Goal: Task Accomplishment & Management: Use online tool/utility

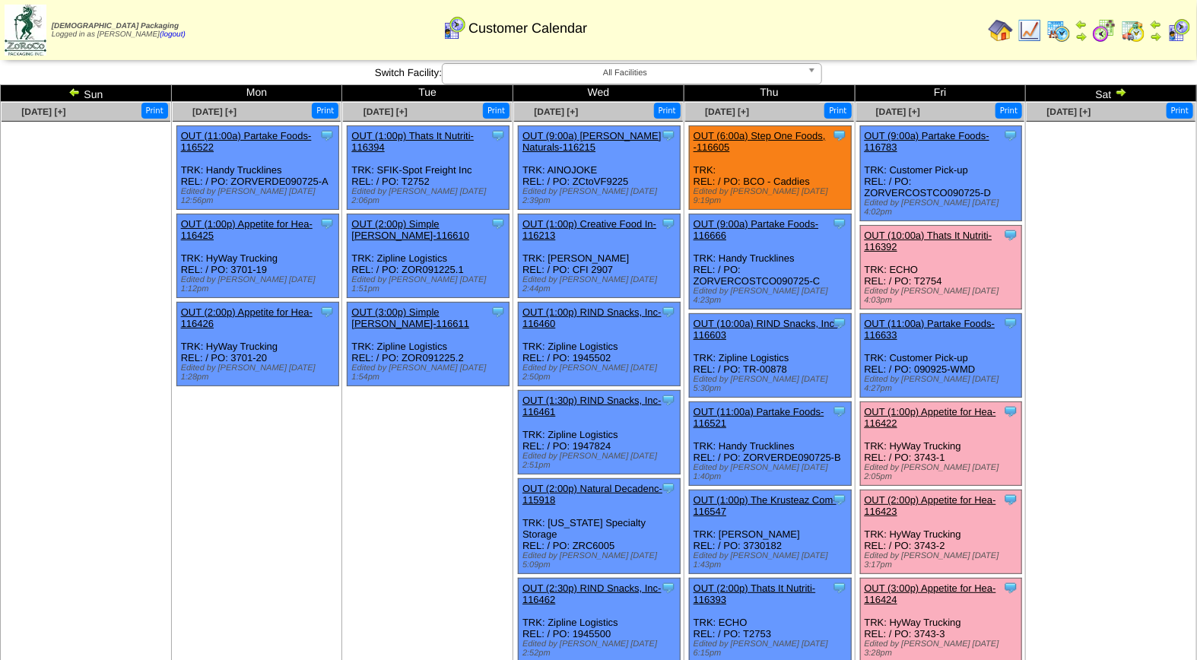
click at [939, 406] on link "OUT (1:00p) Appetite for Hea-116422" at bounding box center [930, 417] width 132 height 23
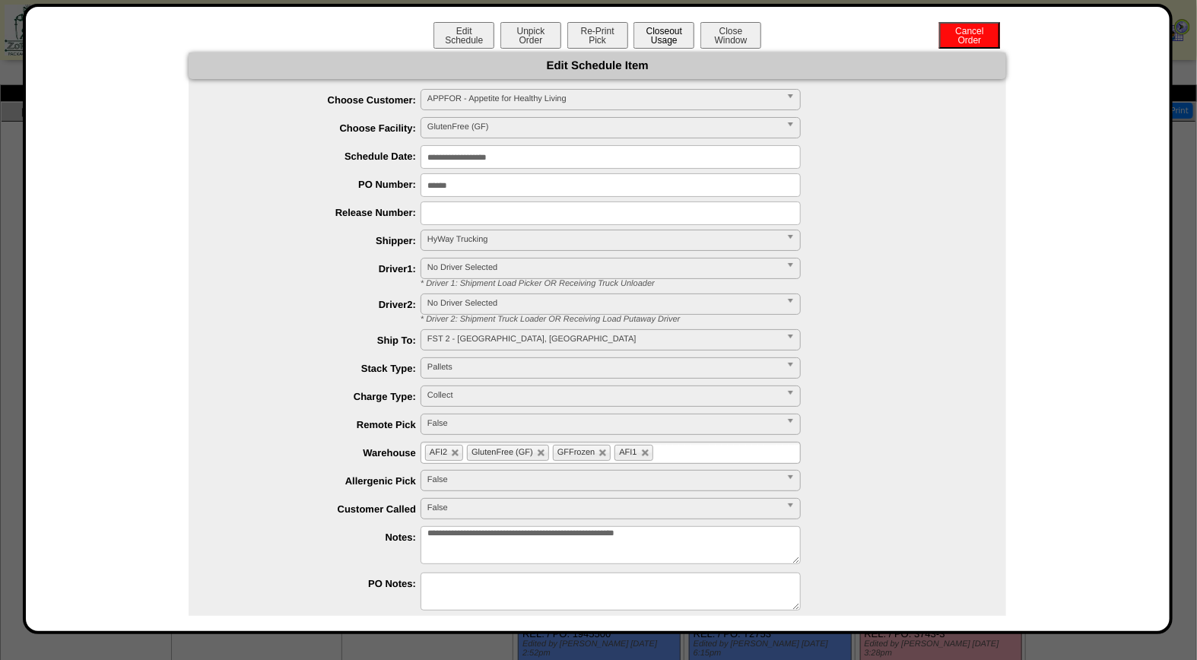
click at [662, 38] on button "Closeout Usage" at bounding box center [663, 35] width 61 height 27
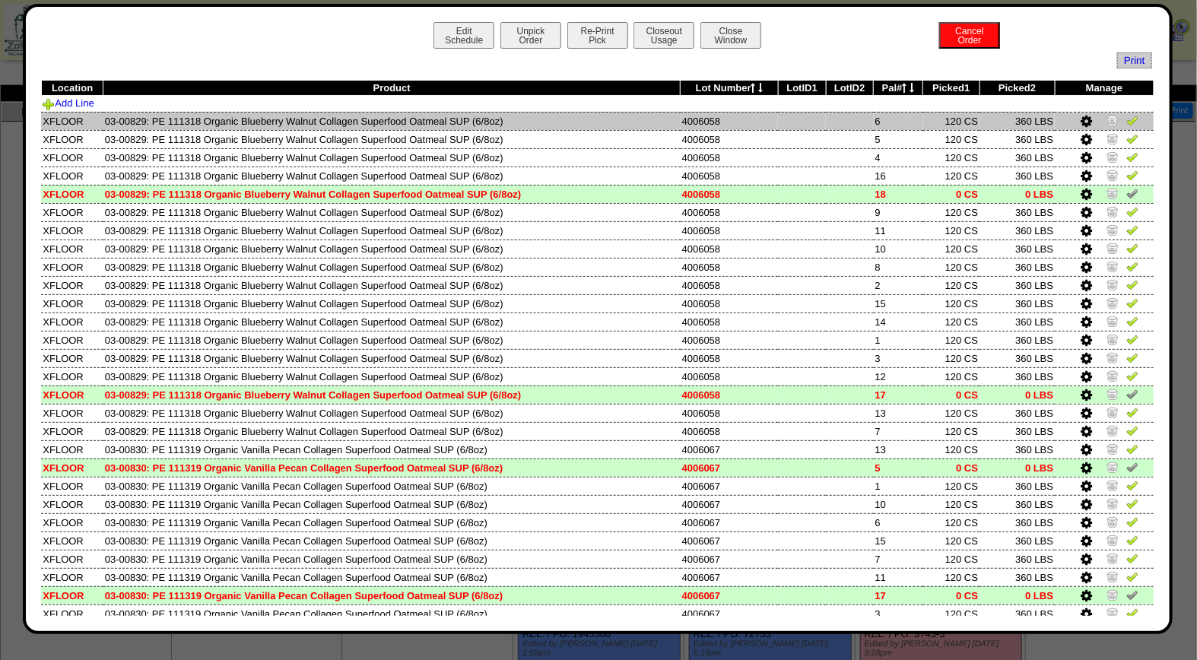
click at [1126, 122] on img at bounding box center [1132, 120] width 12 height 12
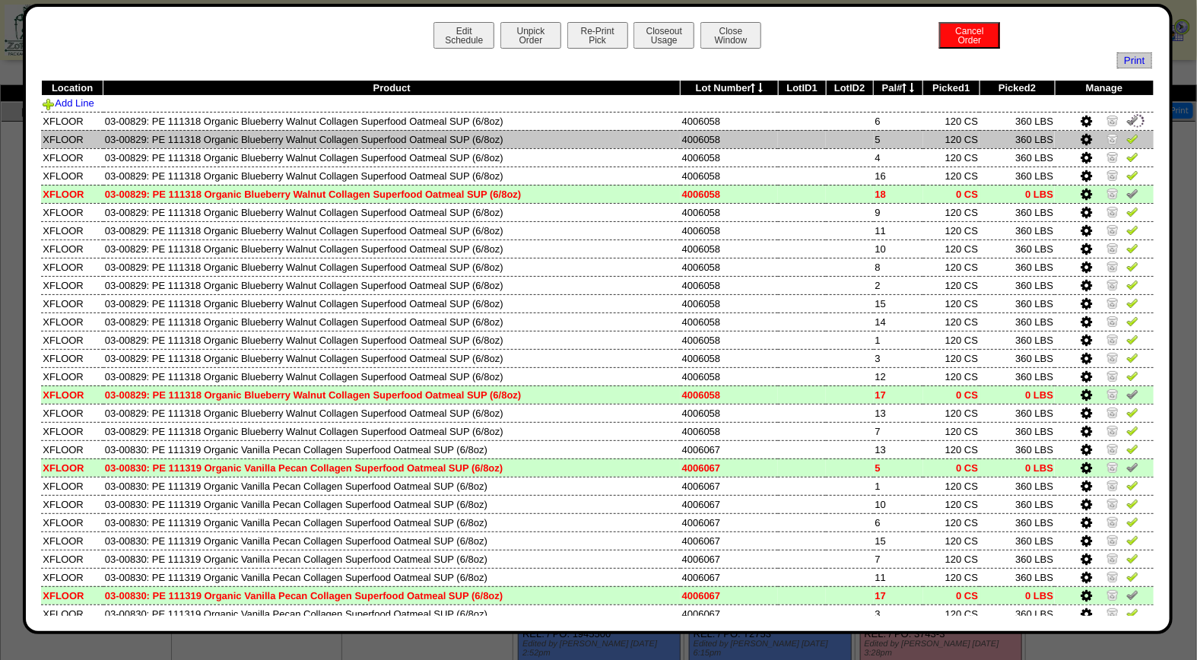
click at [1126, 138] on img at bounding box center [1132, 138] width 12 height 12
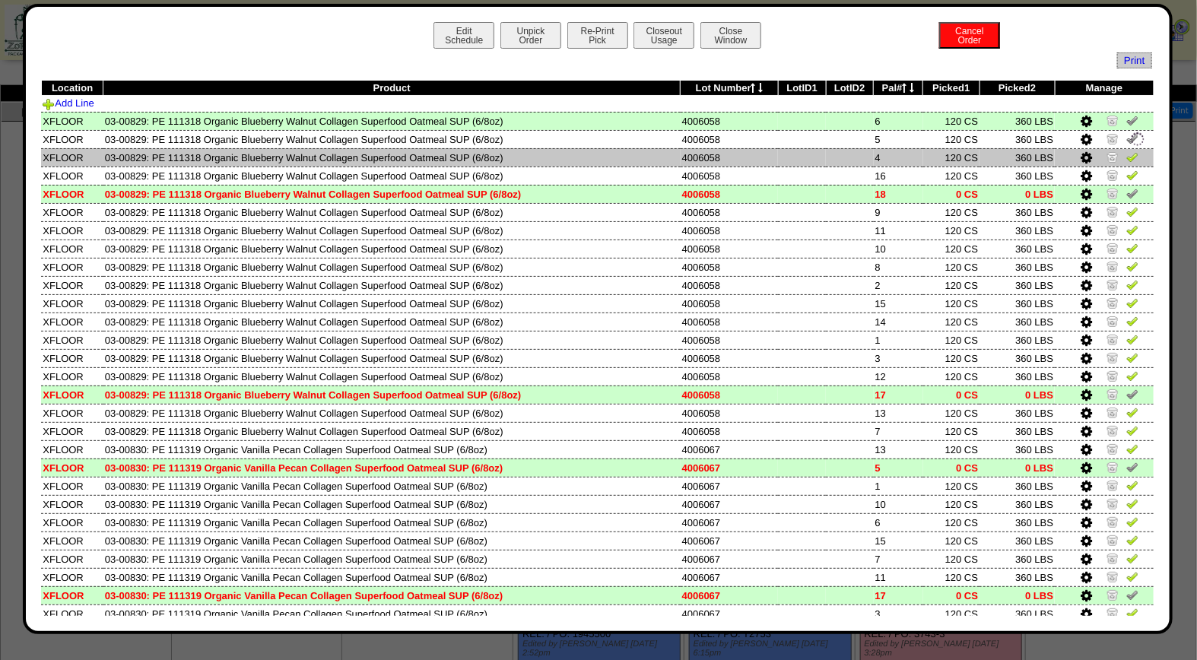
click at [1126, 155] on img at bounding box center [1132, 157] width 12 height 12
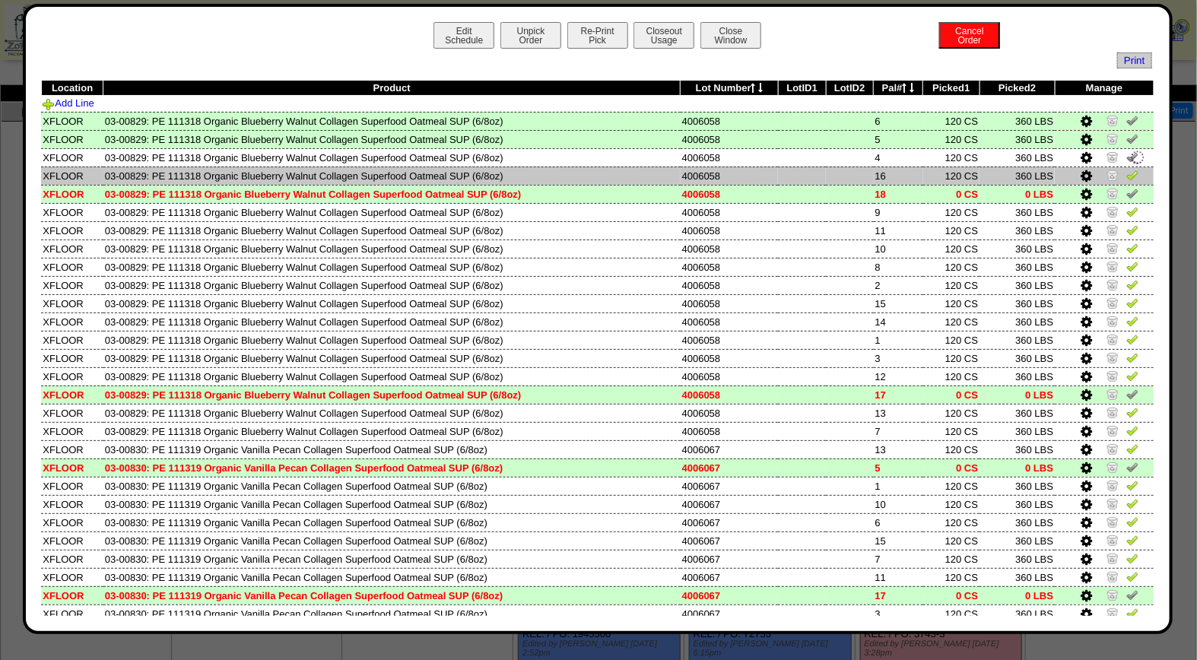
click at [1126, 179] on img at bounding box center [1132, 175] width 12 height 12
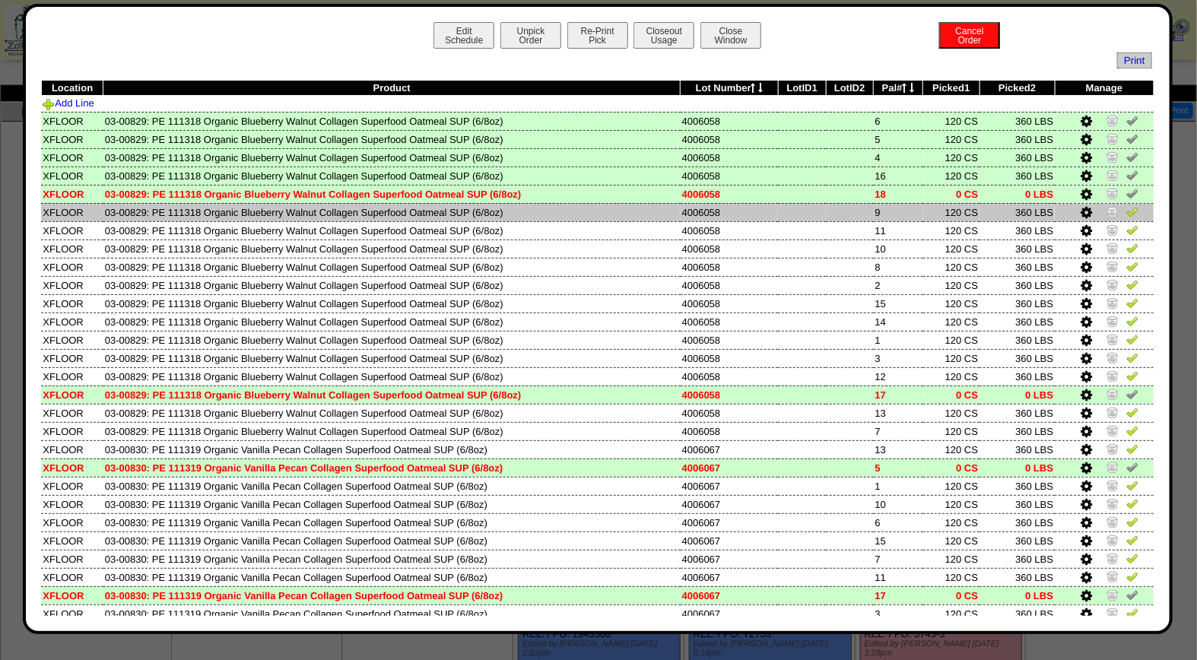
click at [1126, 210] on img at bounding box center [1132, 211] width 12 height 12
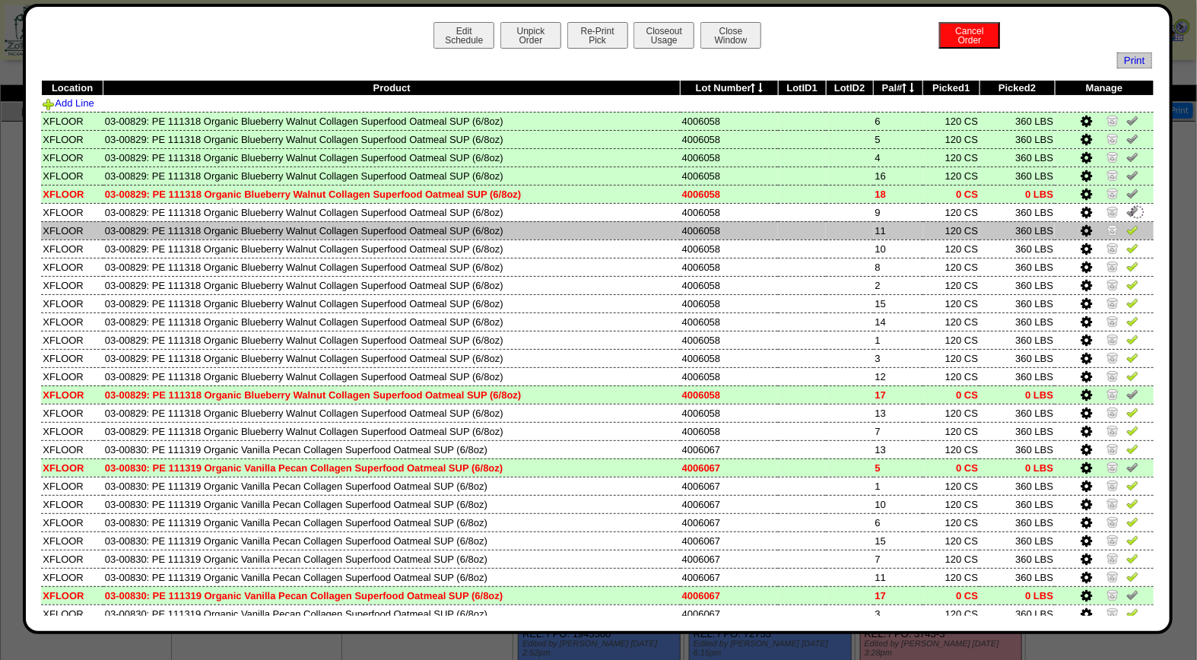
click at [1126, 230] on img at bounding box center [1132, 230] width 12 height 12
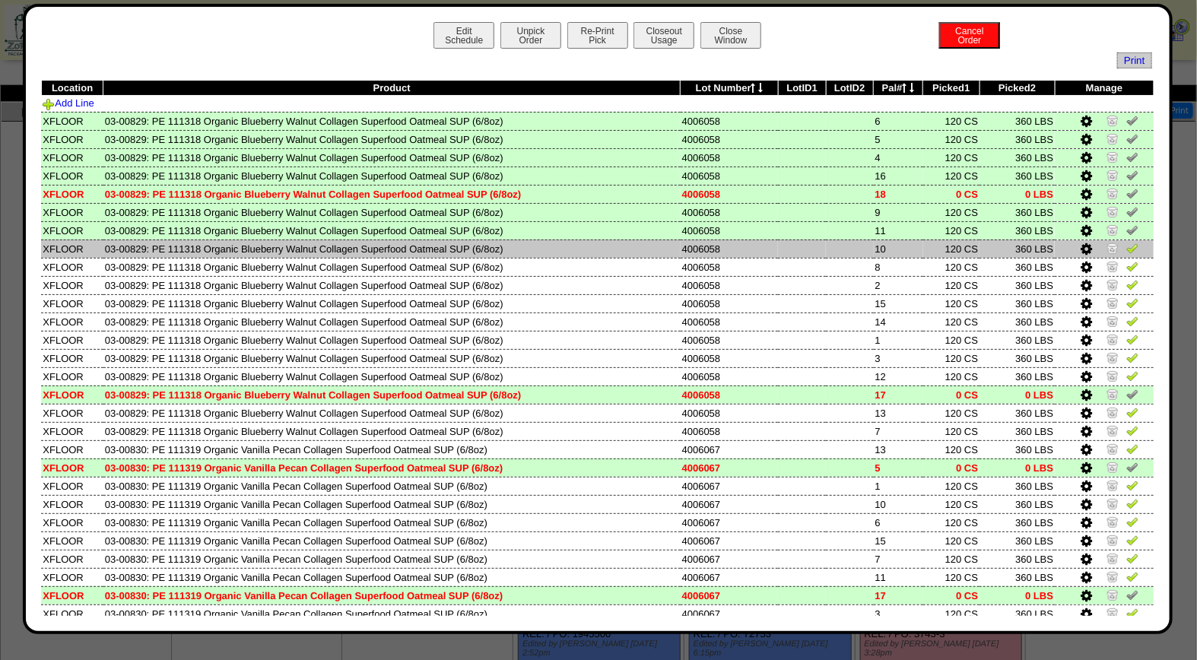
click at [1126, 244] on img at bounding box center [1132, 248] width 12 height 12
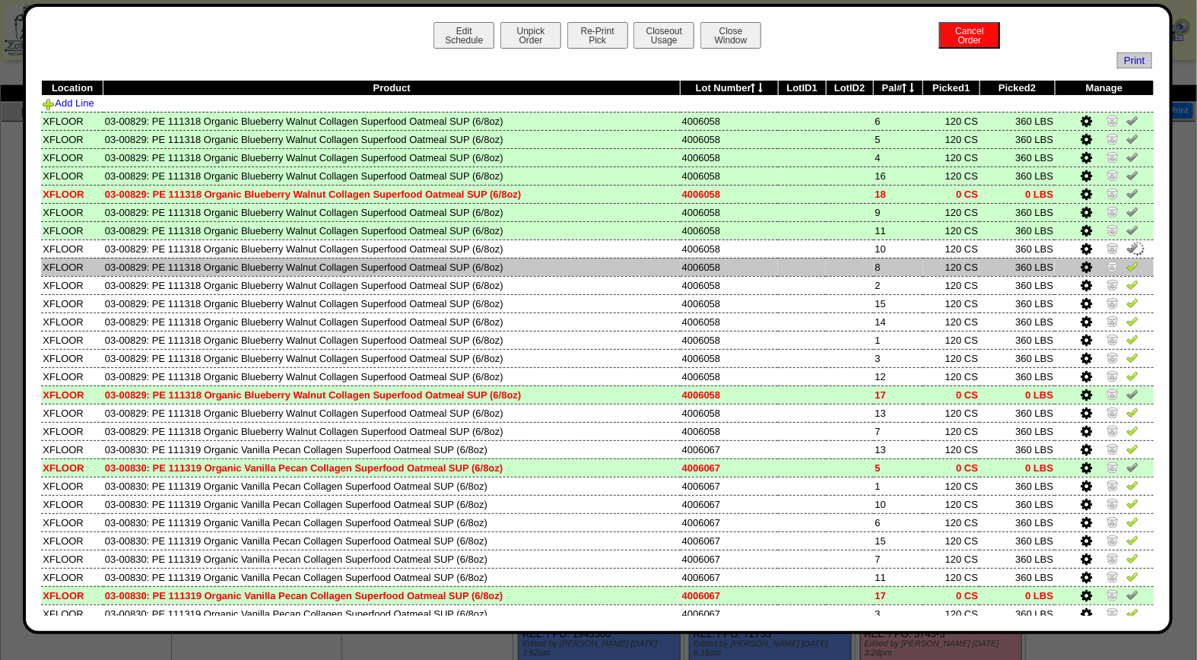
click at [1126, 267] on img at bounding box center [1132, 266] width 12 height 12
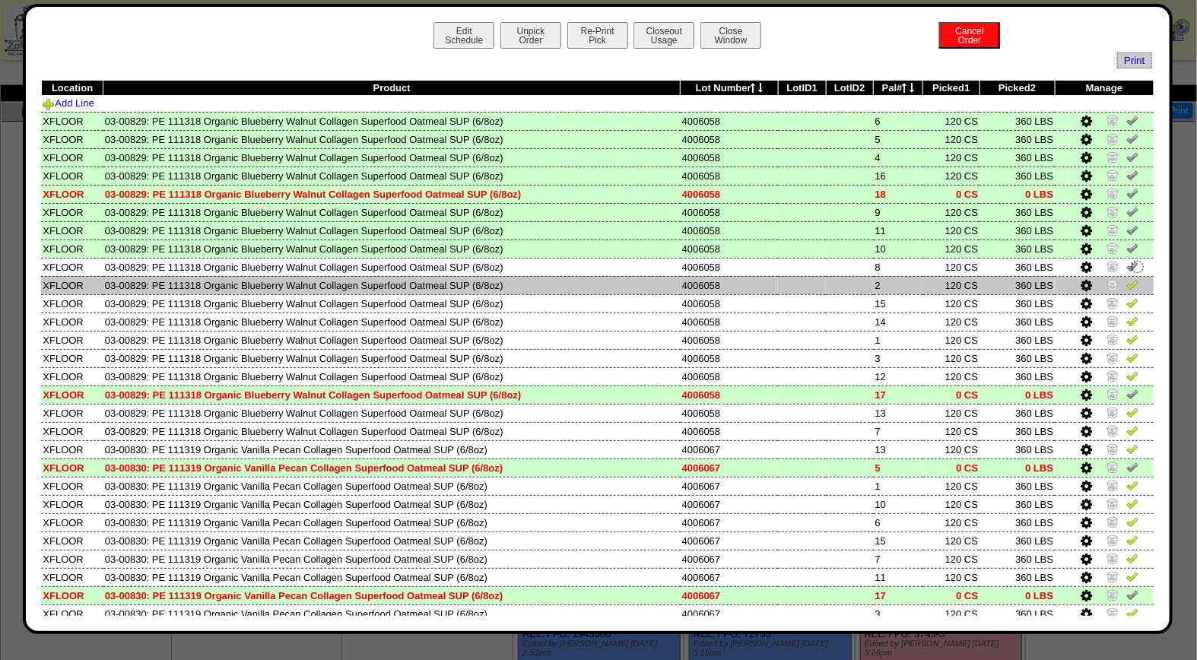
click at [1126, 287] on link at bounding box center [1132, 286] width 12 height 11
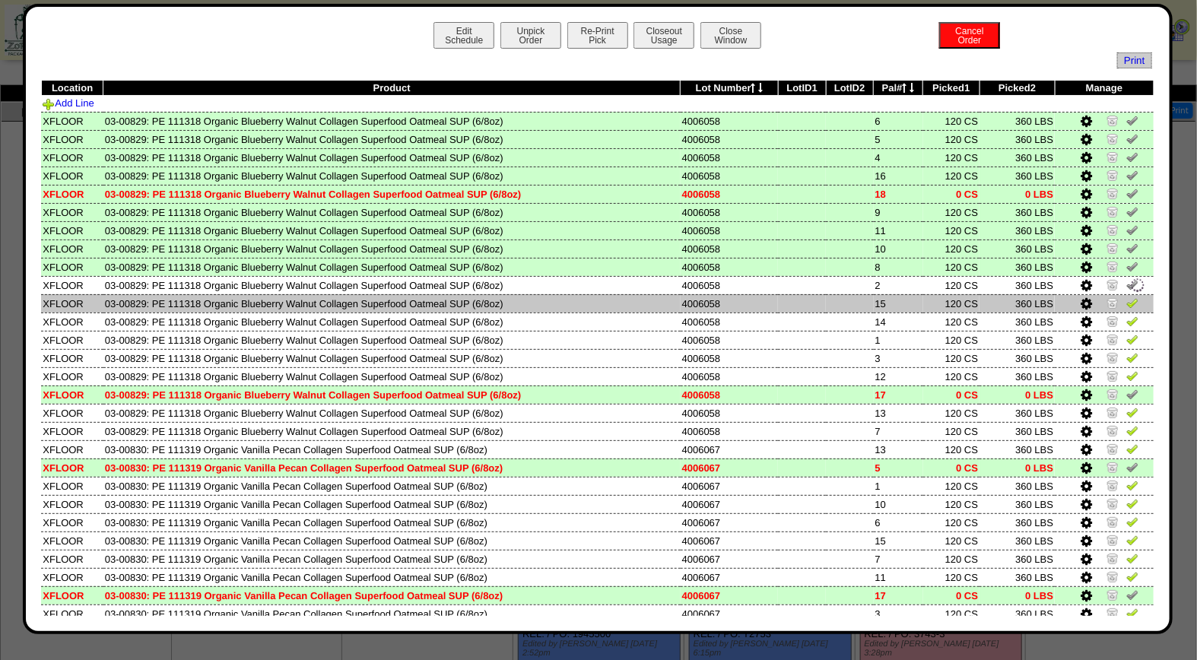
click at [1126, 297] on img at bounding box center [1132, 303] width 12 height 12
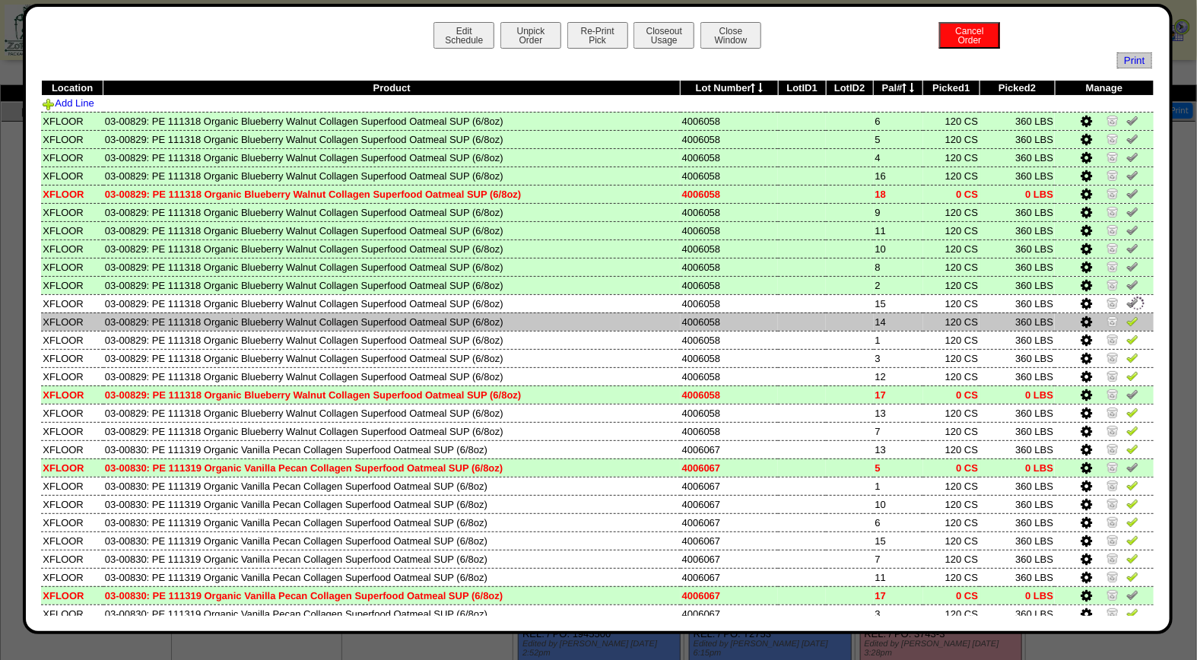
click at [1126, 317] on img at bounding box center [1132, 321] width 12 height 12
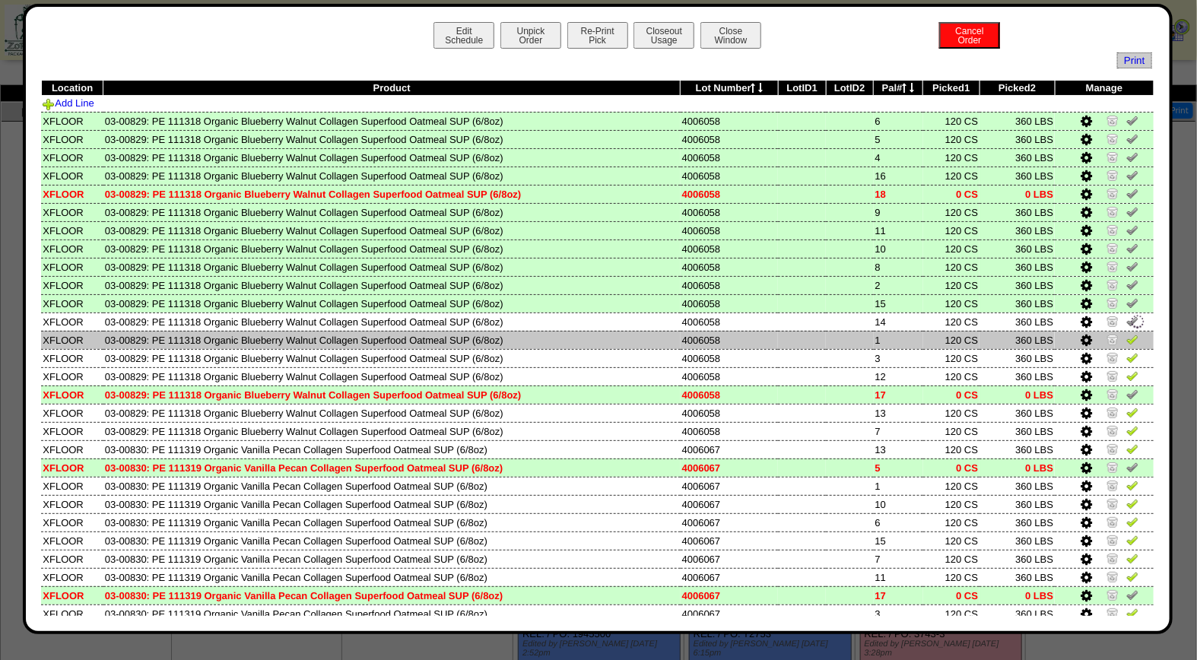
click at [1126, 338] on img at bounding box center [1132, 339] width 12 height 12
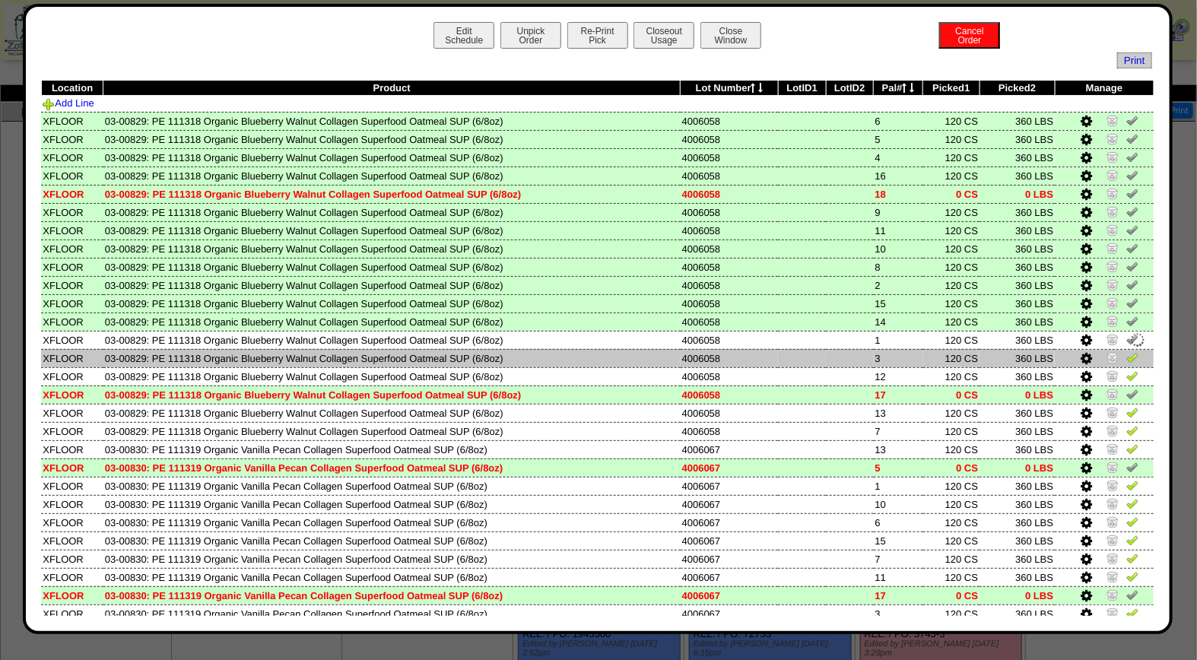
click at [1126, 357] on img at bounding box center [1132, 357] width 12 height 12
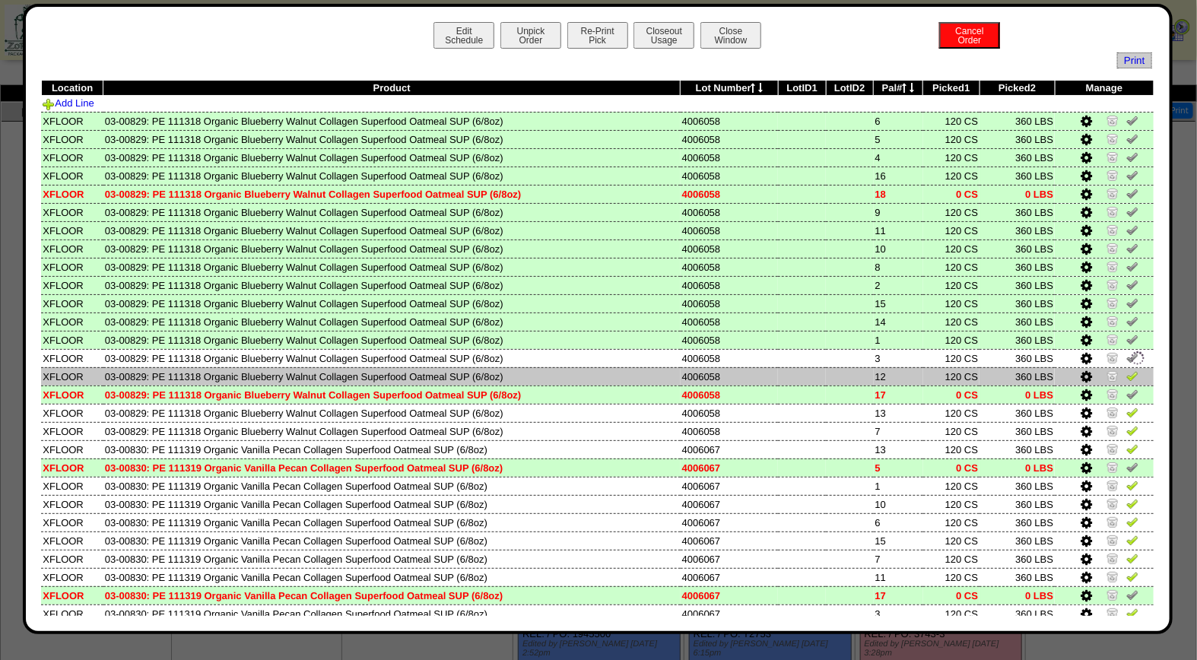
click at [1126, 370] on img at bounding box center [1132, 376] width 12 height 12
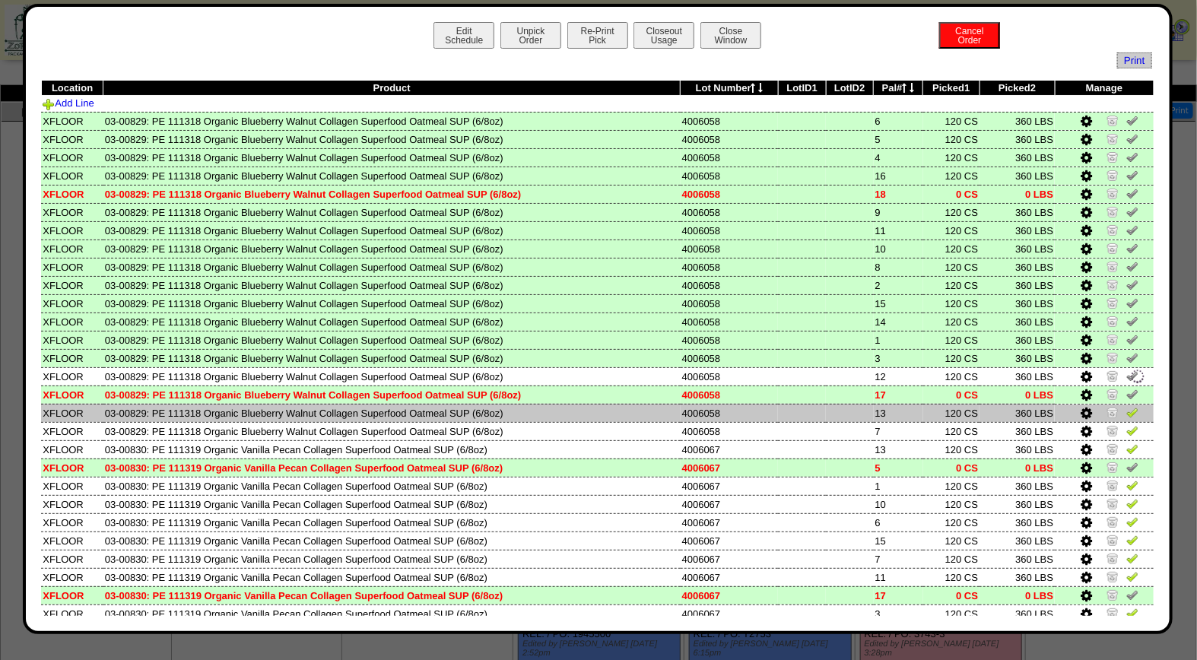
click at [1126, 406] on img at bounding box center [1132, 412] width 12 height 12
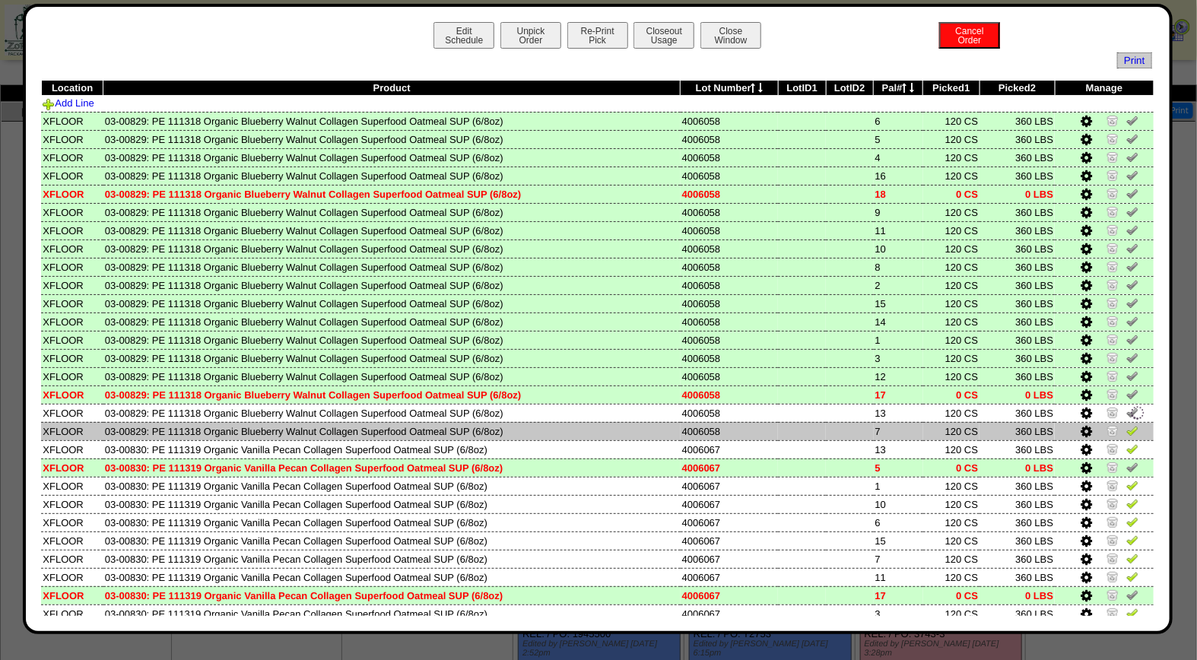
click at [1126, 427] on img at bounding box center [1132, 430] width 12 height 12
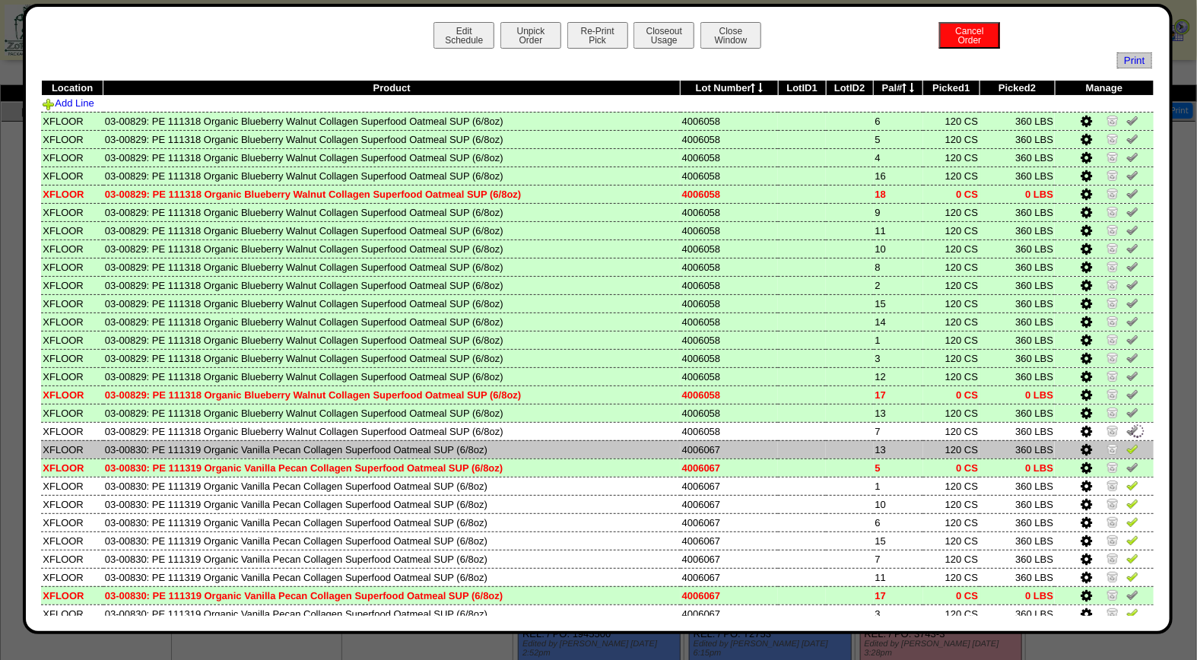
click at [1126, 446] on img at bounding box center [1132, 449] width 12 height 12
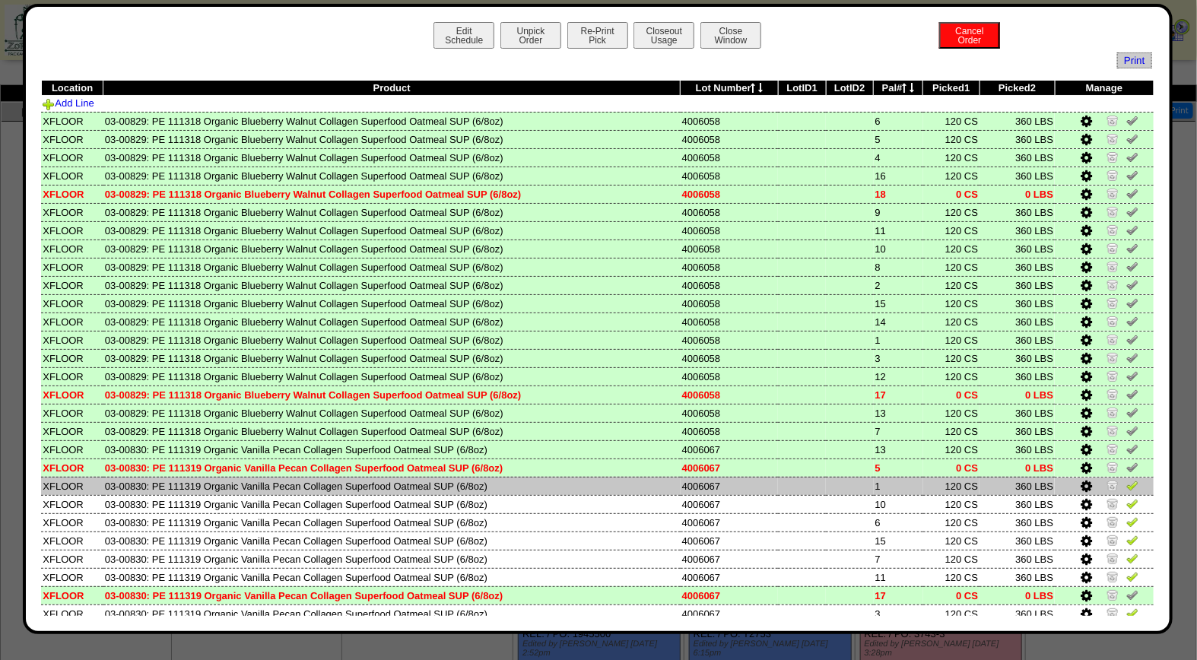
click at [1126, 481] on img at bounding box center [1132, 485] width 12 height 12
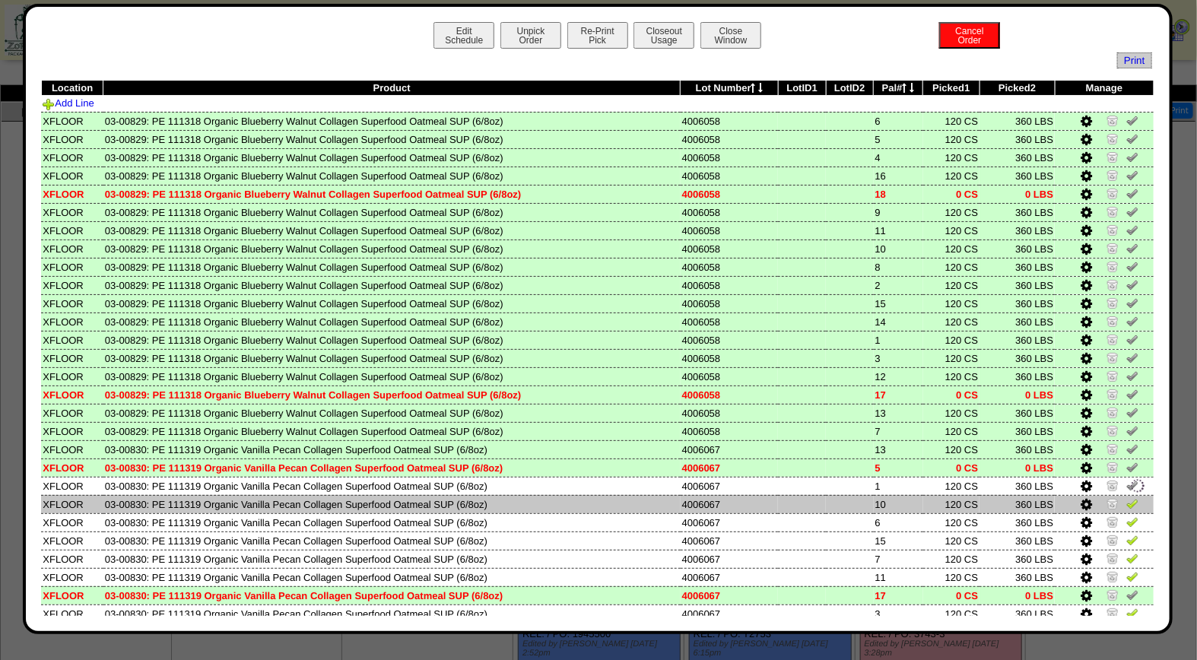
click at [1126, 498] on img at bounding box center [1132, 503] width 12 height 12
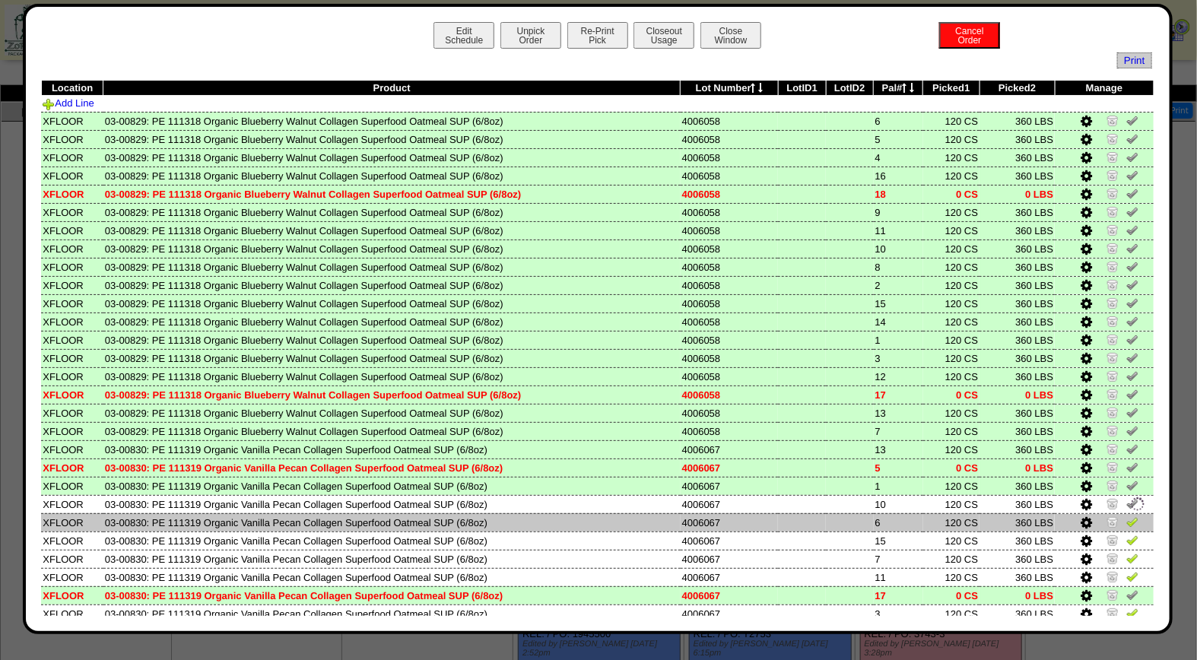
click at [1126, 515] on img at bounding box center [1132, 521] width 12 height 12
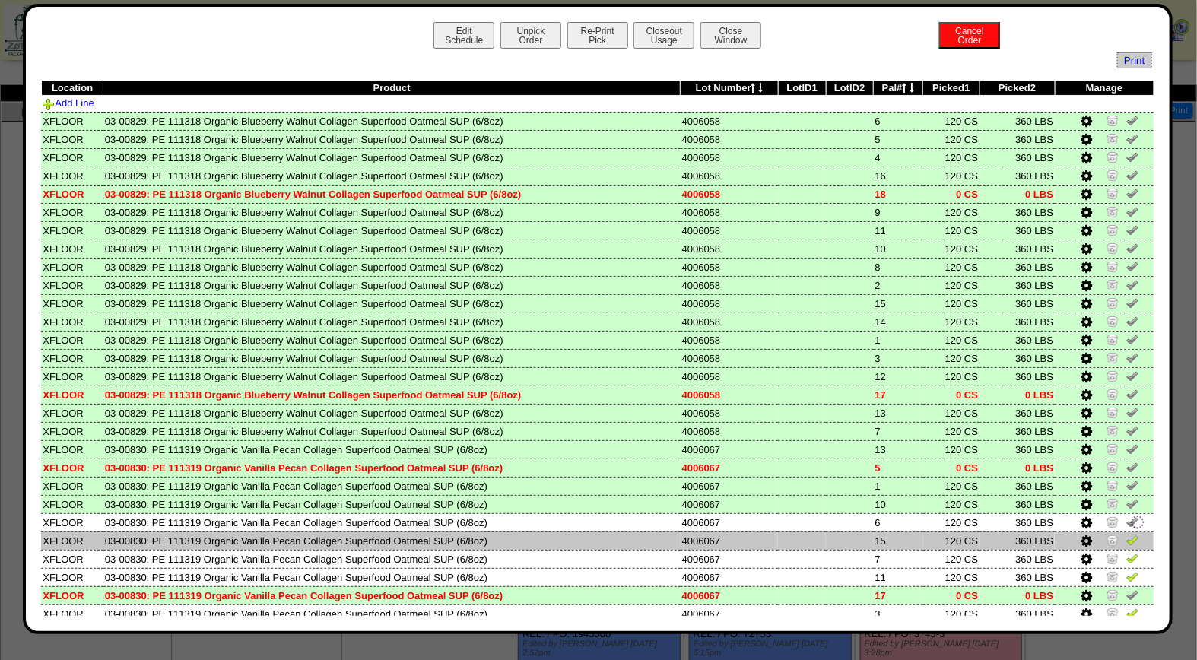
click at [1126, 538] on img at bounding box center [1132, 540] width 12 height 12
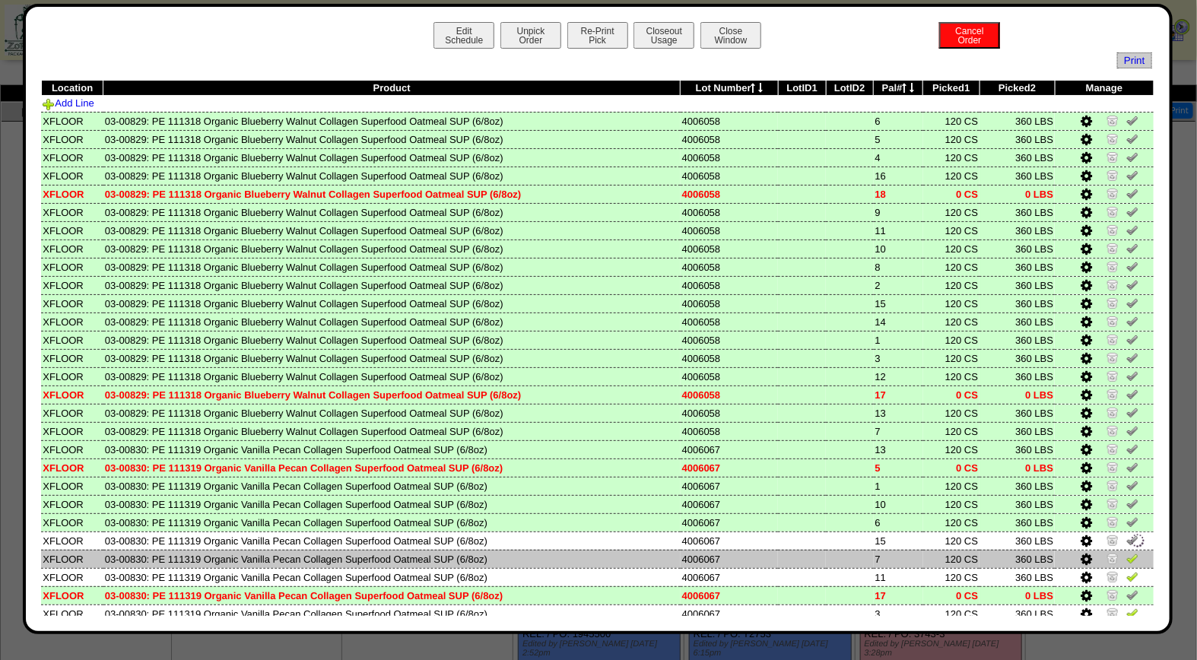
click at [1126, 552] on img at bounding box center [1132, 558] width 12 height 12
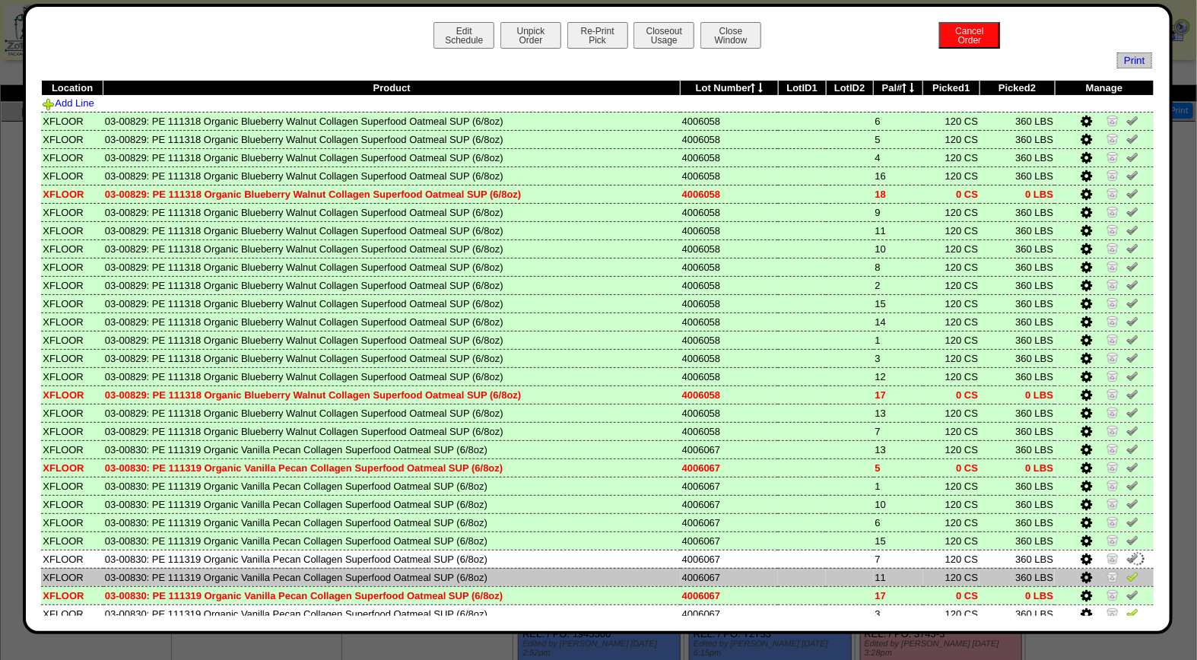
click at [1126, 570] on img at bounding box center [1132, 576] width 12 height 12
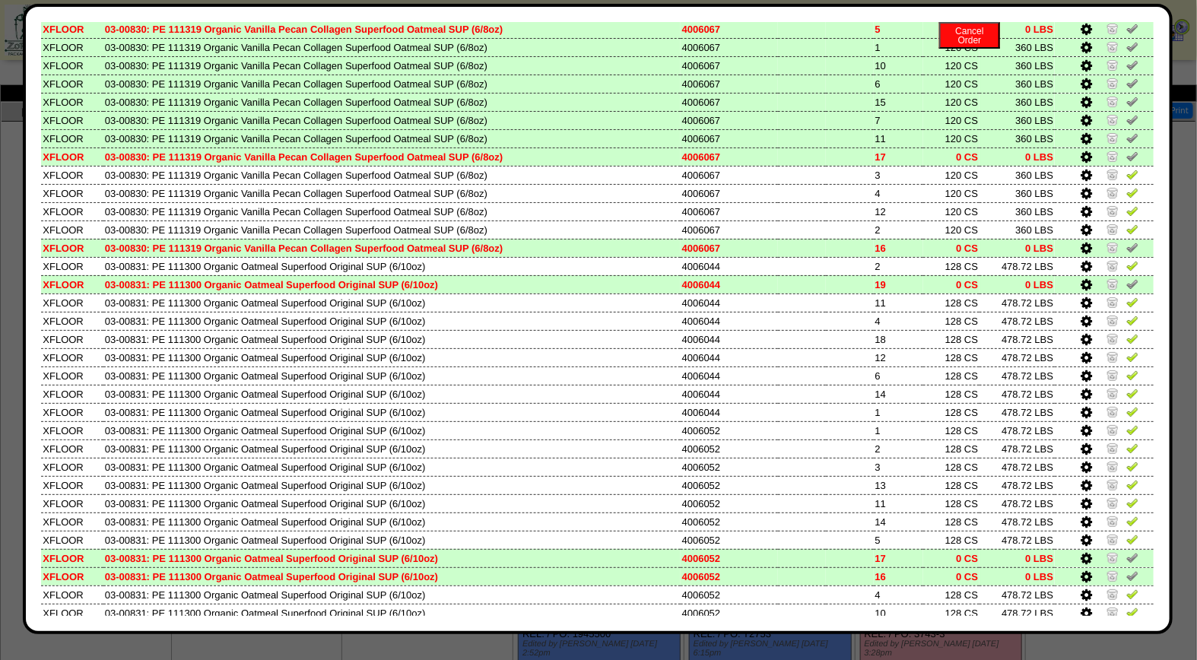
scroll to position [436, 0]
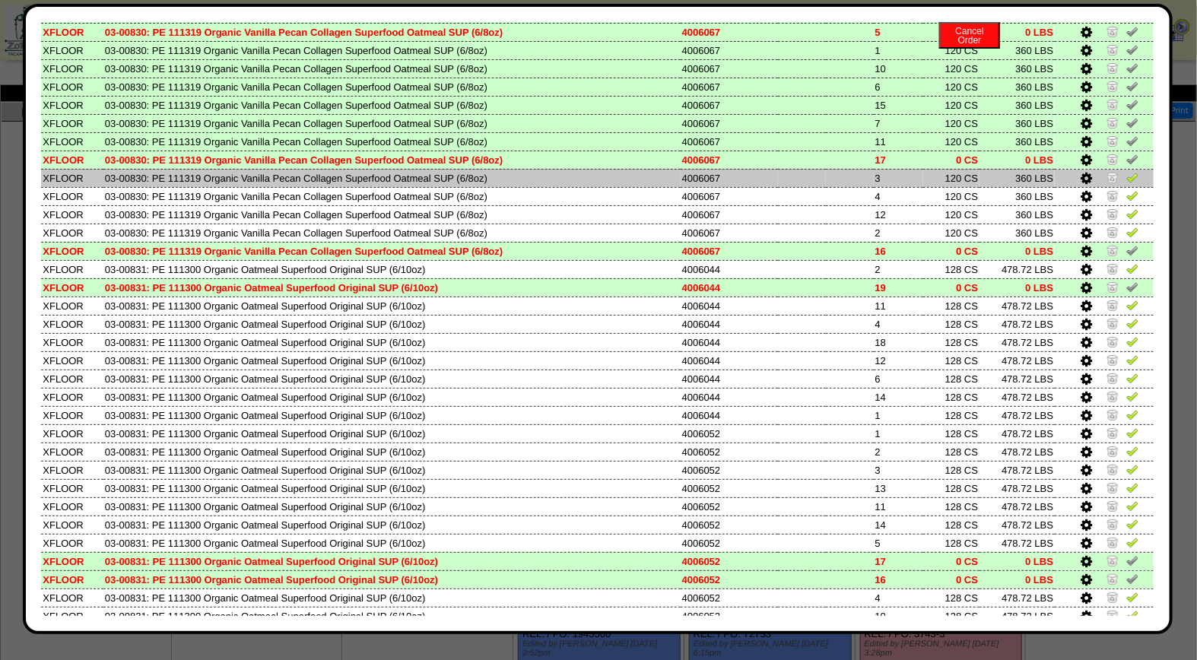
click at [1126, 171] on img at bounding box center [1132, 177] width 12 height 12
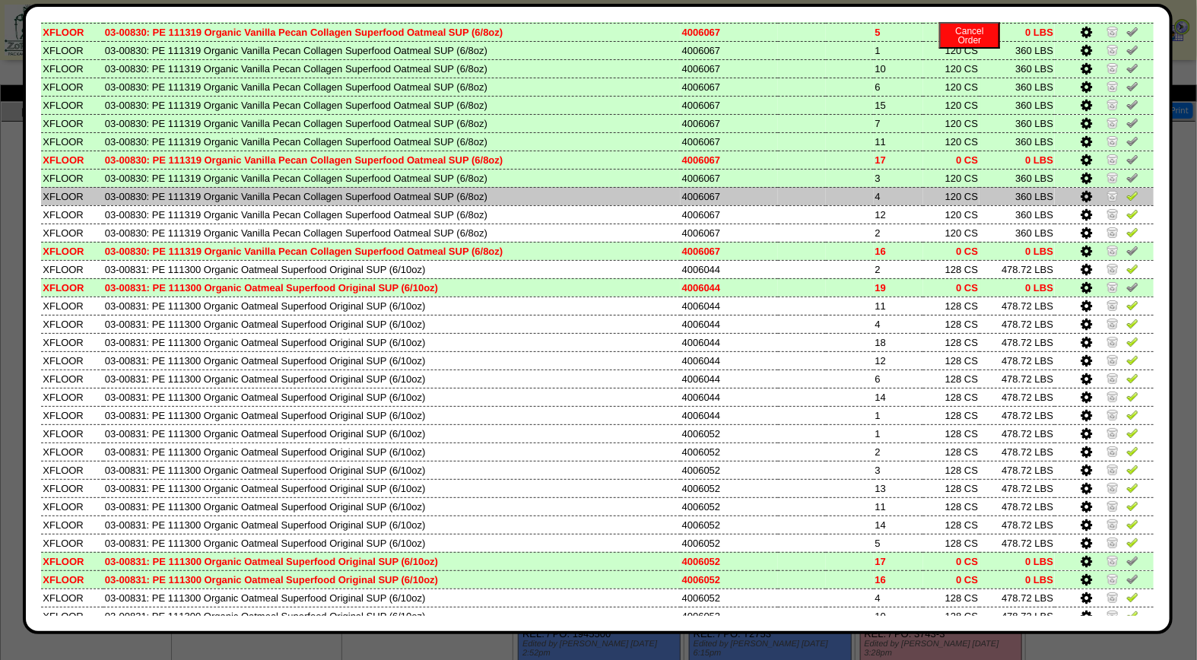
click at [1126, 192] on link at bounding box center [1132, 197] width 12 height 11
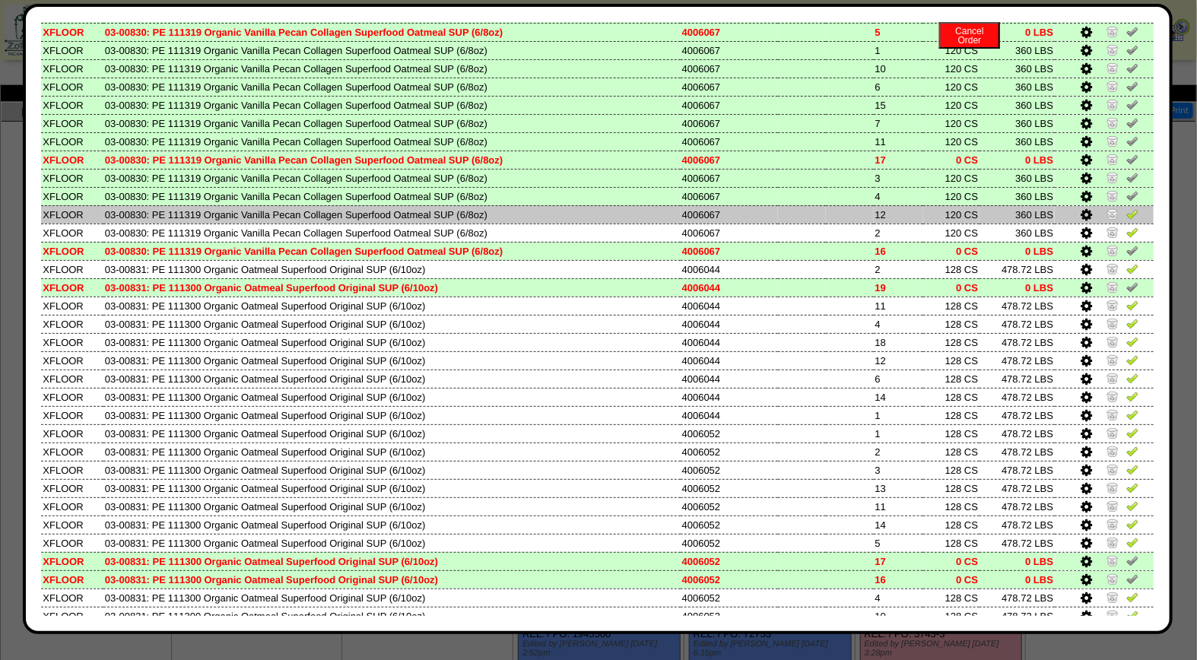
click at [1126, 208] on img at bounding box center [1132, 214] width 12 height 12
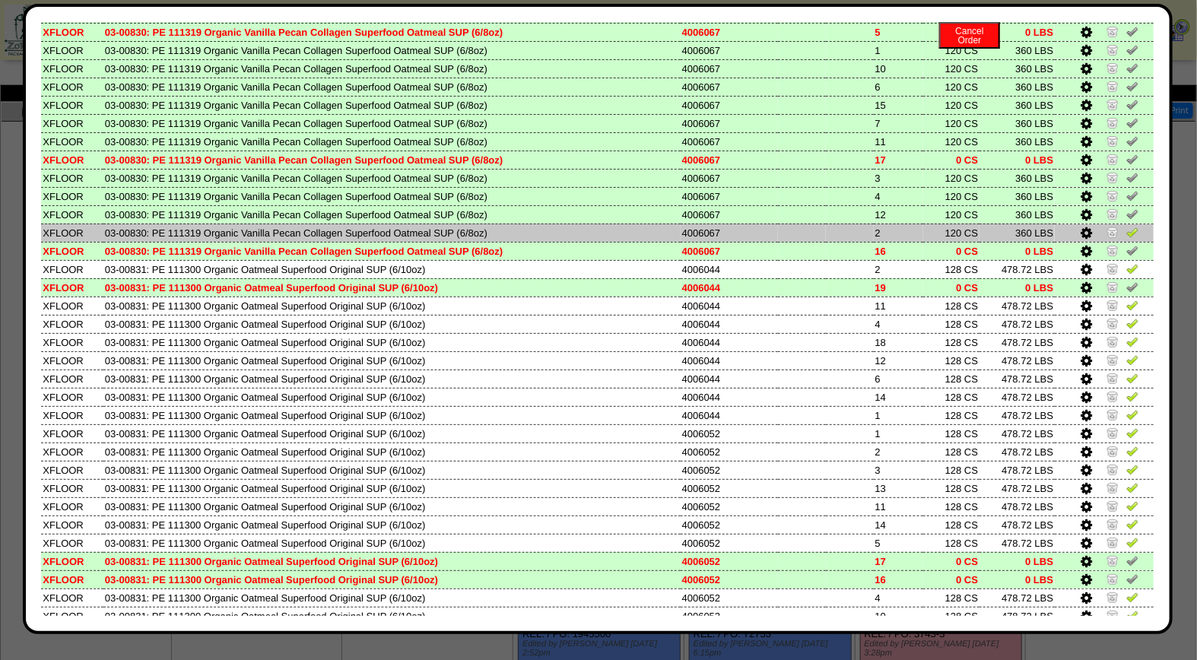
click at [1126, 226] on img at bounding box center [1132, 232] width 12 height 12
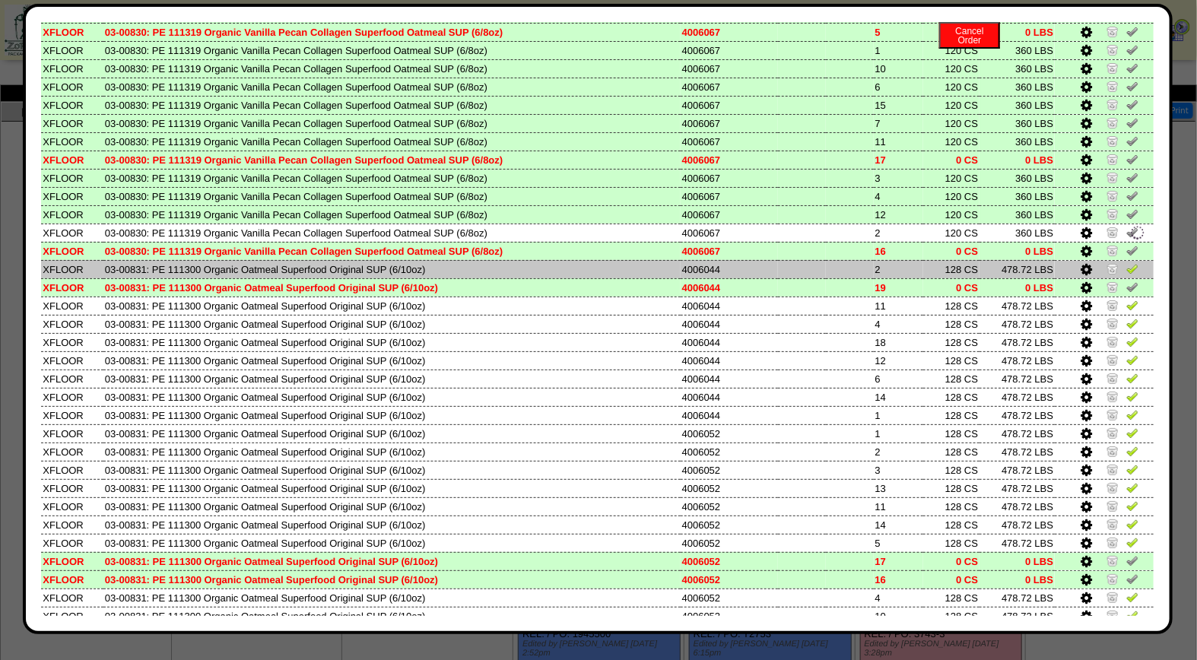
click at [1126, 262] on img at bounding box center [1132, 268] width 12 height 12
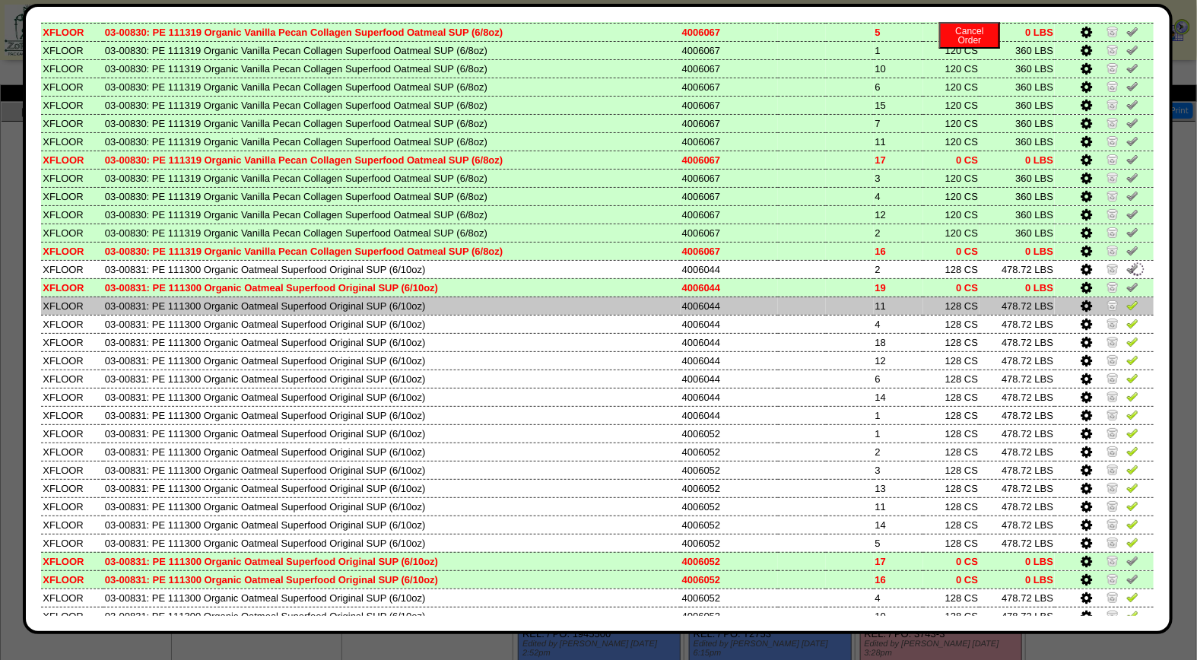
click at [1126, 299] on img at bounding box center [1132, 305] width 12 height 12
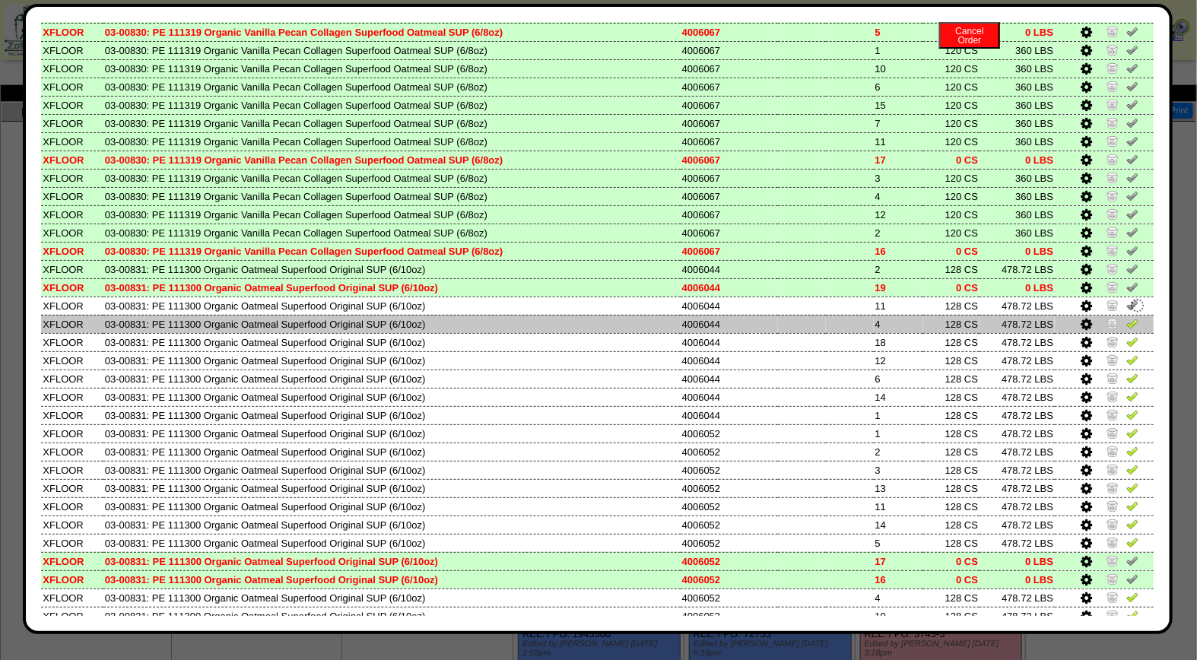
click at [1126, 317] on img at bounding box center [1132, 323] width 12 height 12
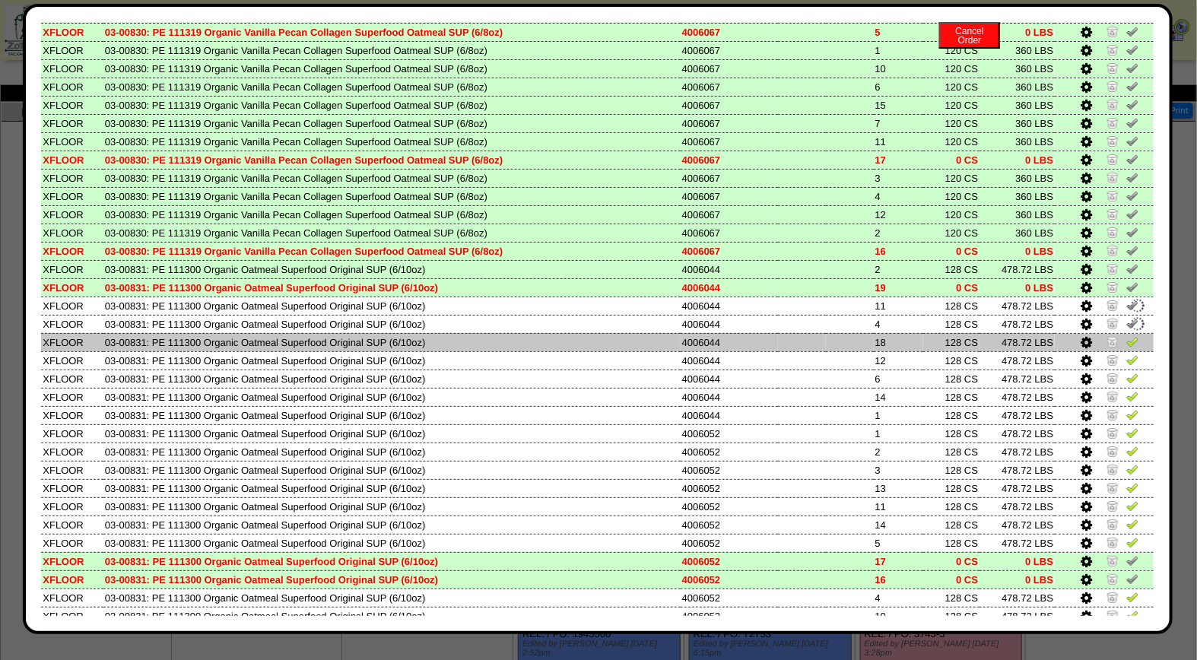
click at [1126, 335] on img at bounding box center [1132, 341] width 12 height 12
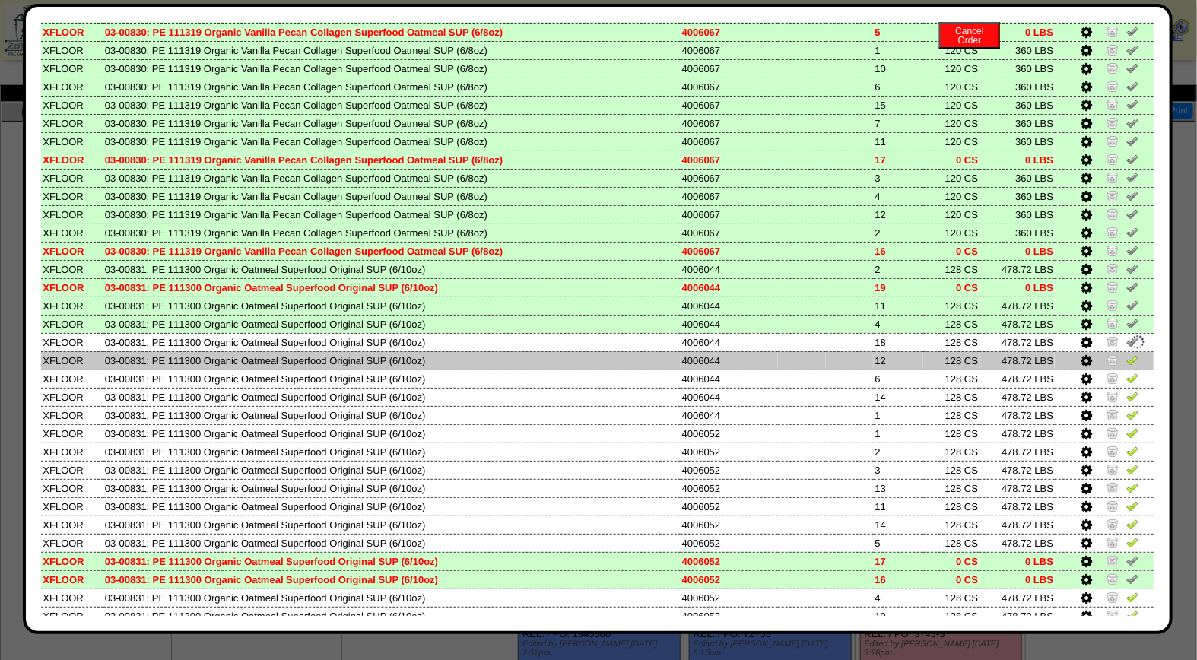
click at [1126, 354] on img at bounding box center [1132, 360] width 12 height 12
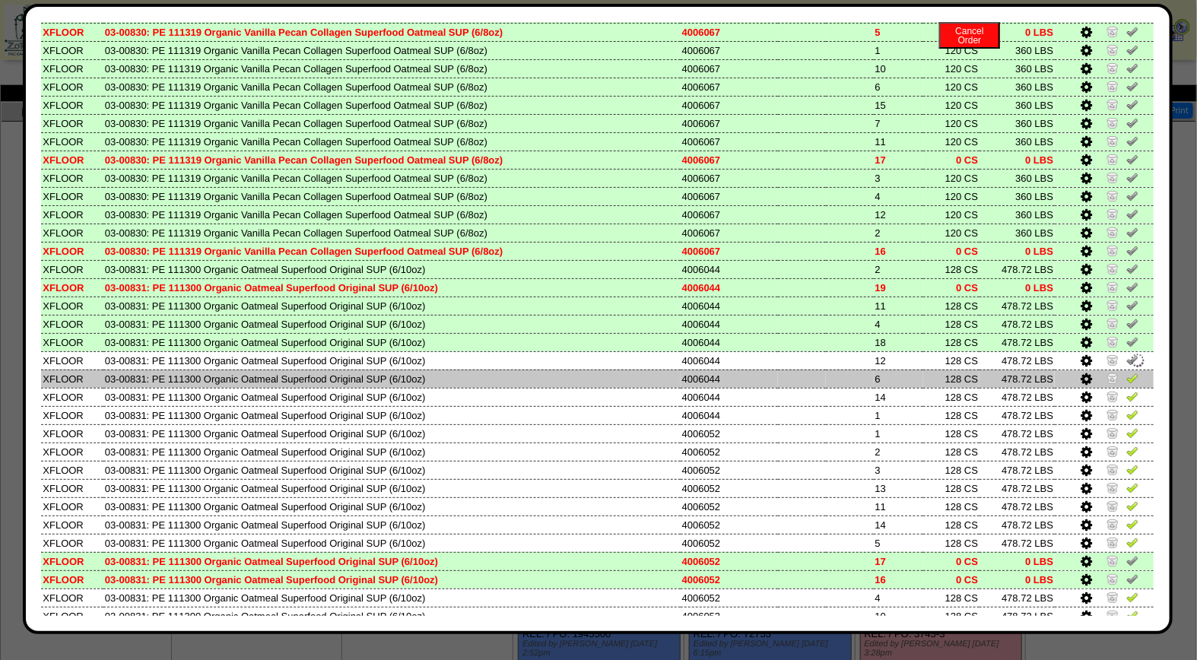
click at [1126, 372] on img at bounding box center [1132, 378] width 12 height 12
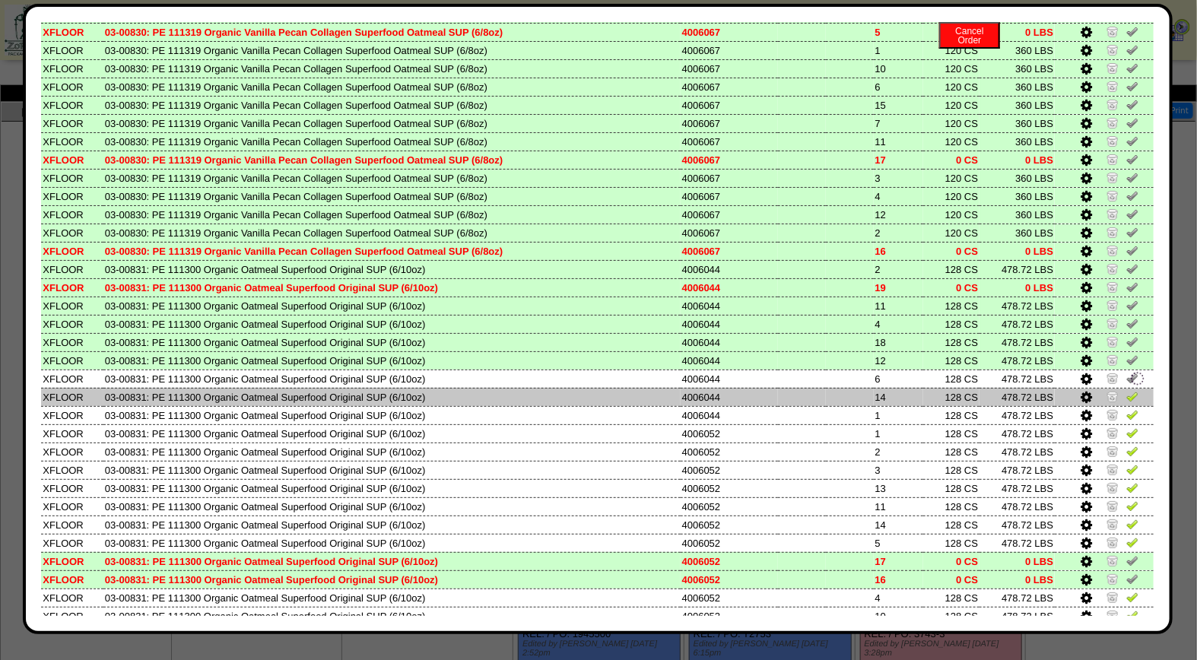
click at [1126, 390] on img at bounding box center [1132, 396] width 12 height 12
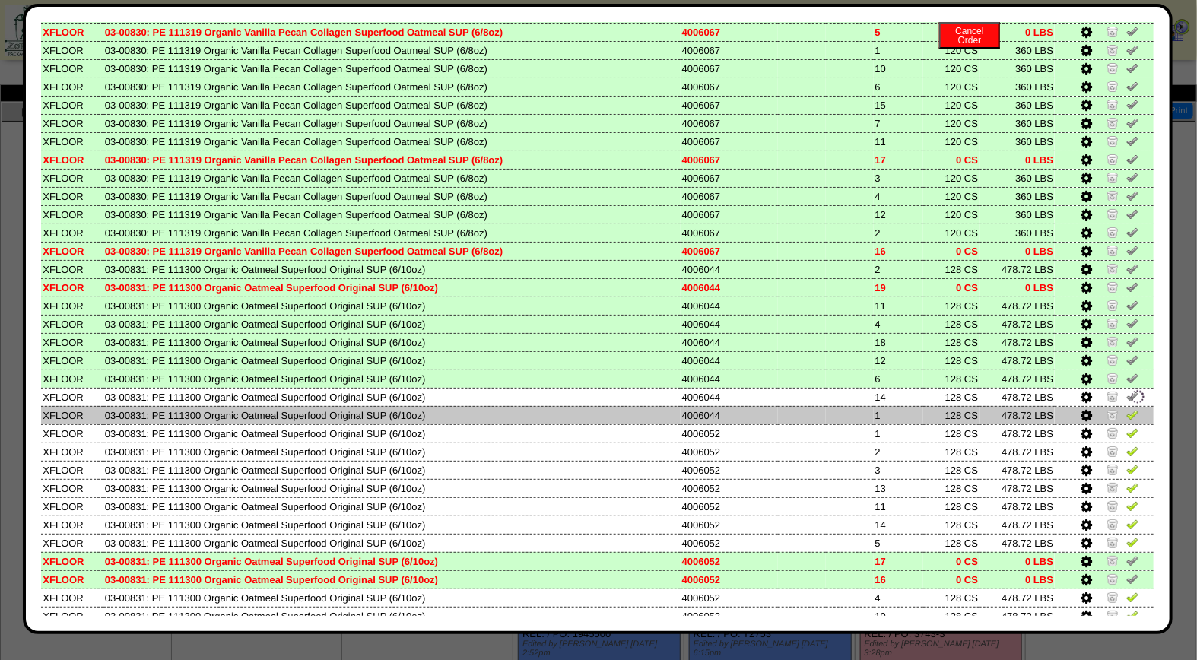
click at [1126, 408] on img at bounding box center [1132, 414] width 12 height 12
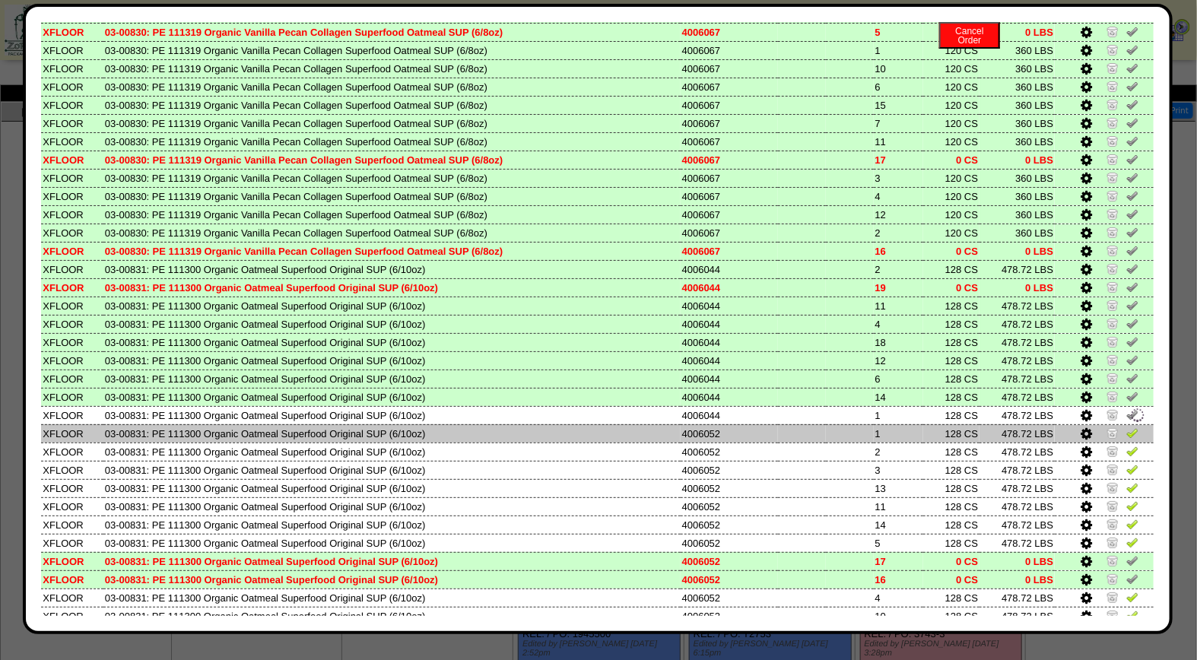
click at [1126, 427] on img at bounding box center [1132, 433] width 12 height 12
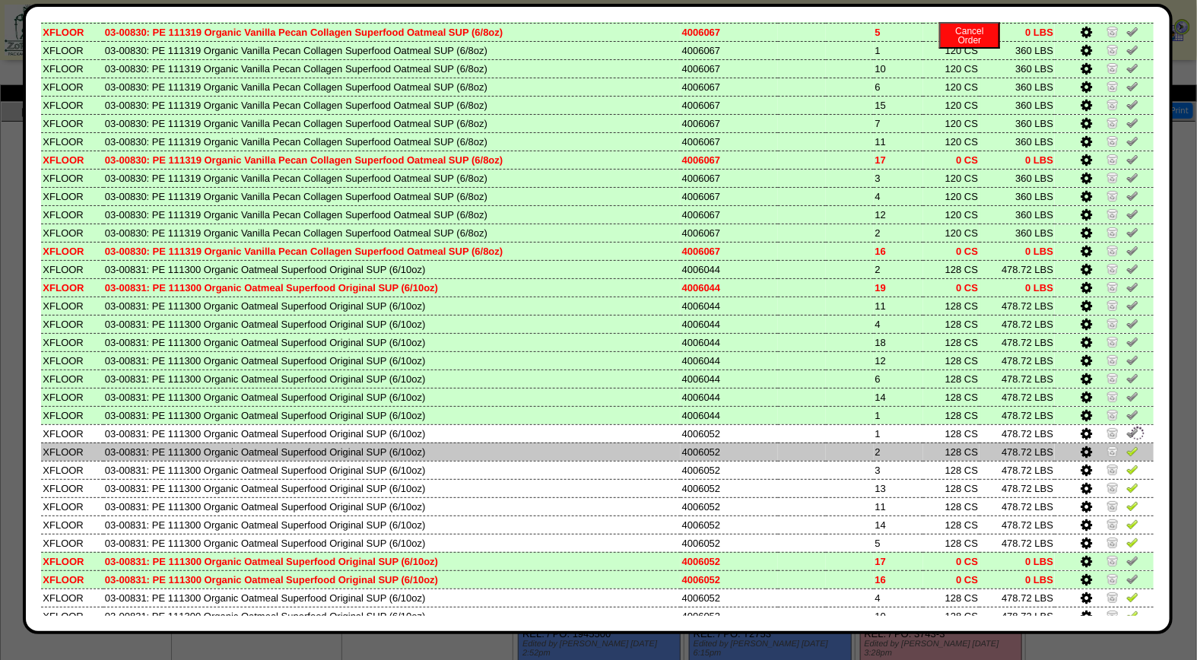
click at [1126, 445] on img at bounding box center [1132, 451] width 12 height 12
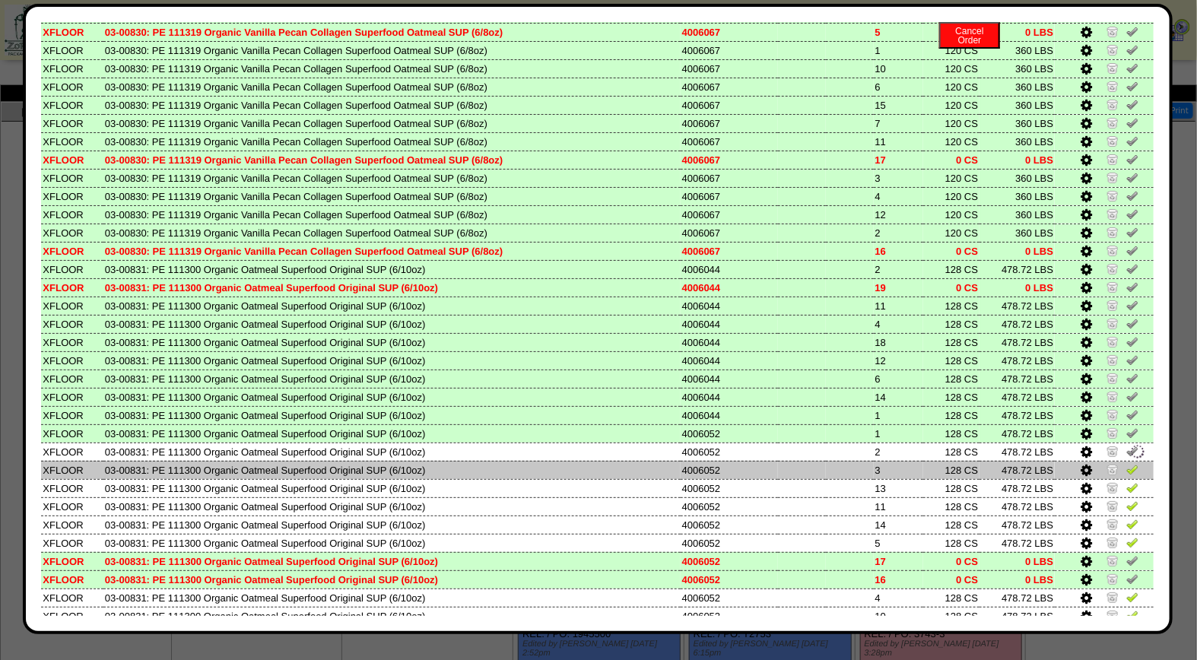
click at [1126, 463] on img at bounding box center [1132, 469] width 12 height 12
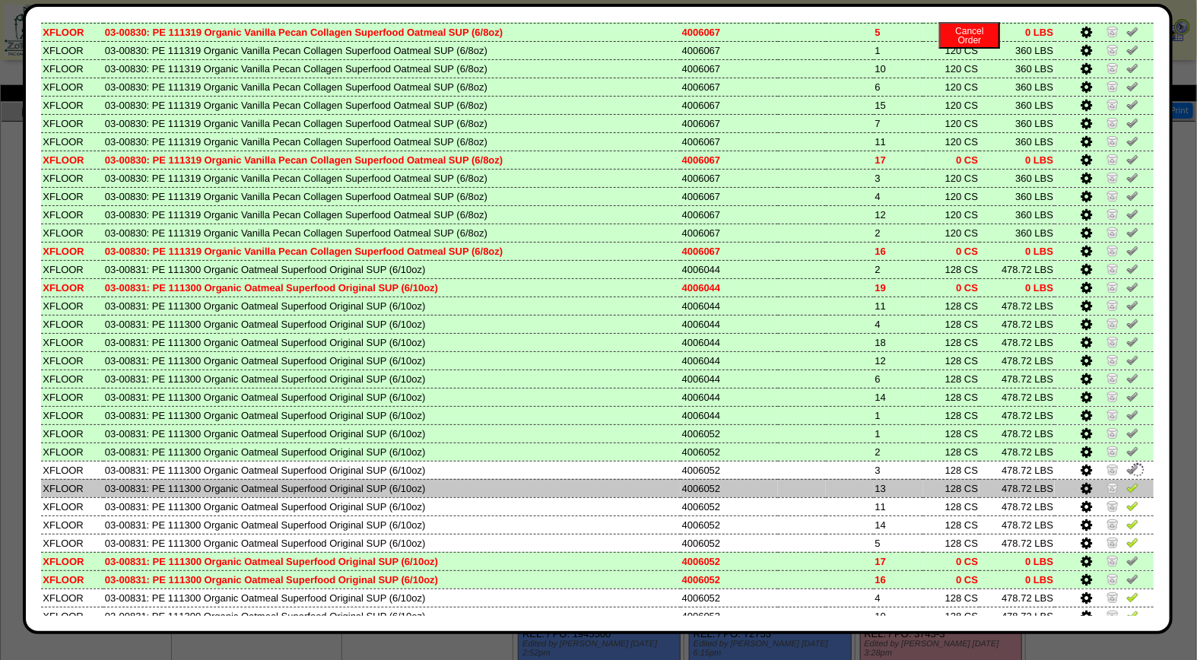
click at [1126, 481] on img at bounding box center [1132, 487] width 12 height 12
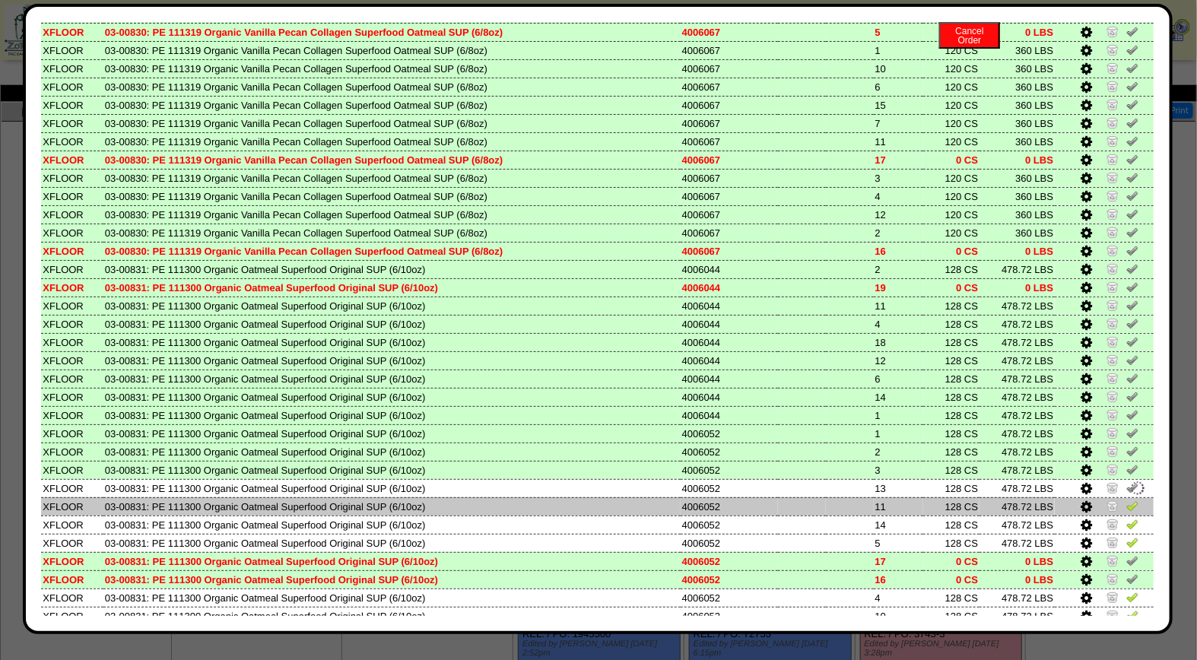
click at [1126, 500] on img at bounding box center [1132, 506] width 12 height 12
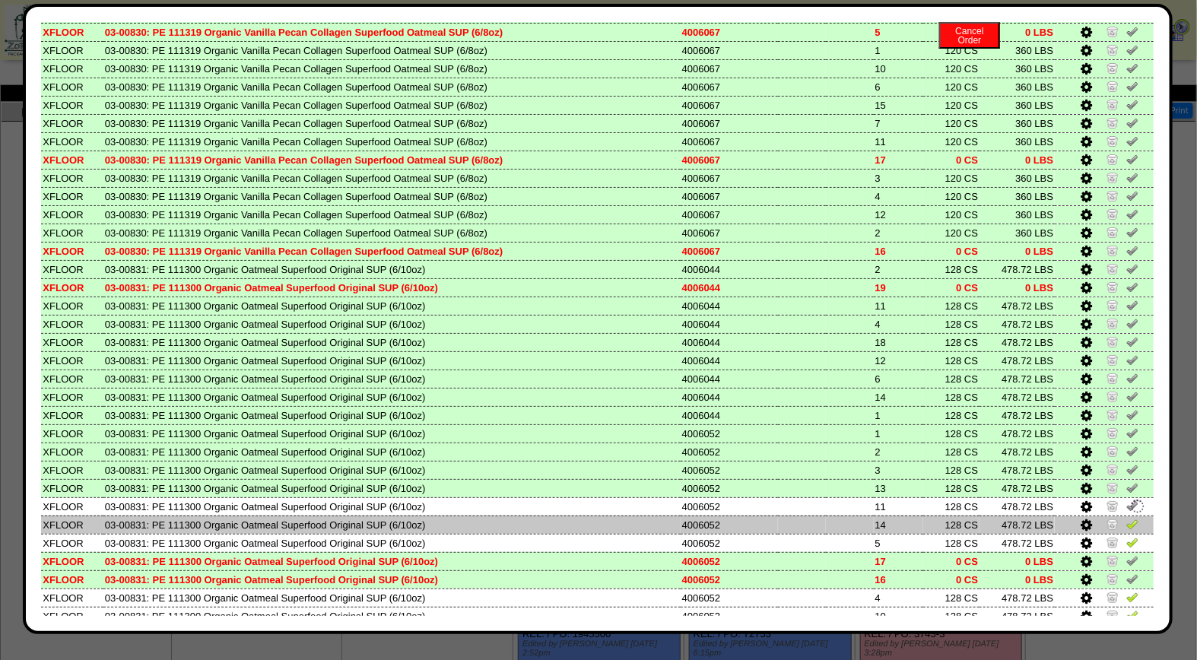
click at [1126, 518] on img at bounding box center [1132, 524] width 12 height 12
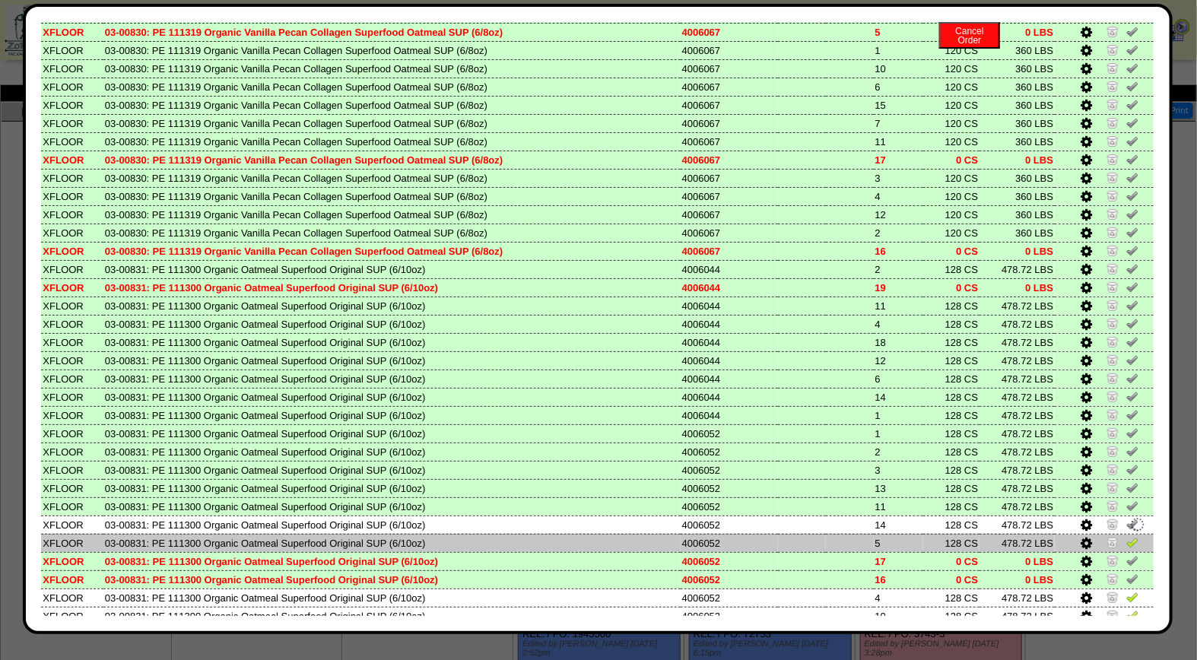
click at [1126, 536] on img at bounding box center [1132, 542] width 12 height 12
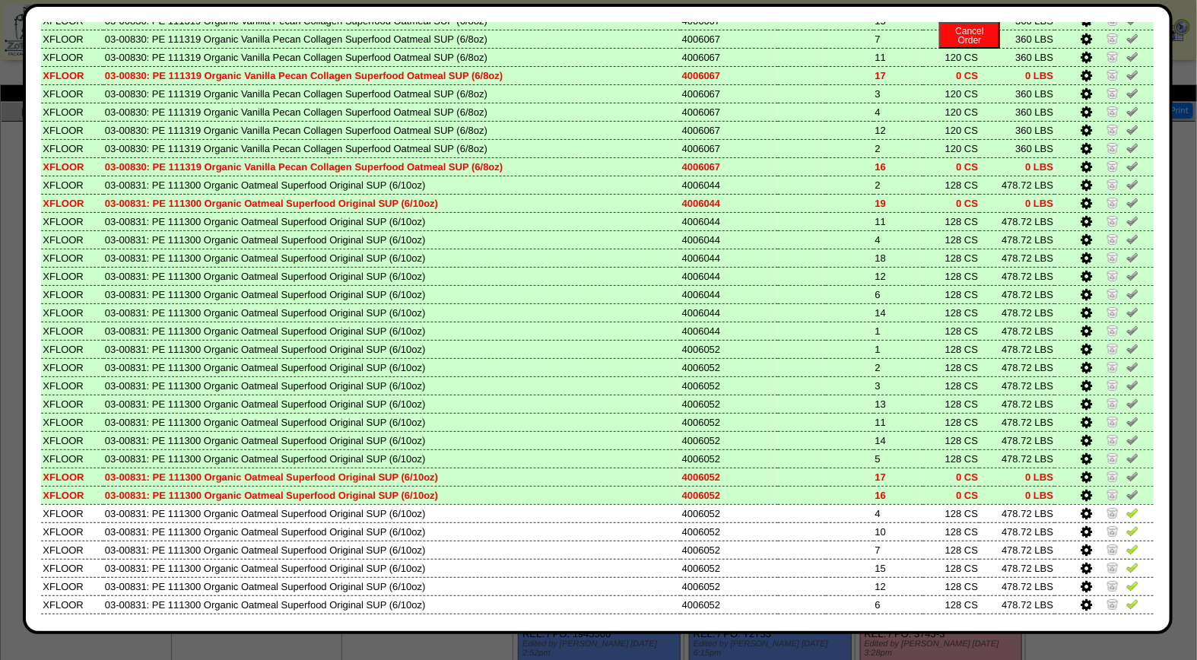
scroll to position [582, 0]
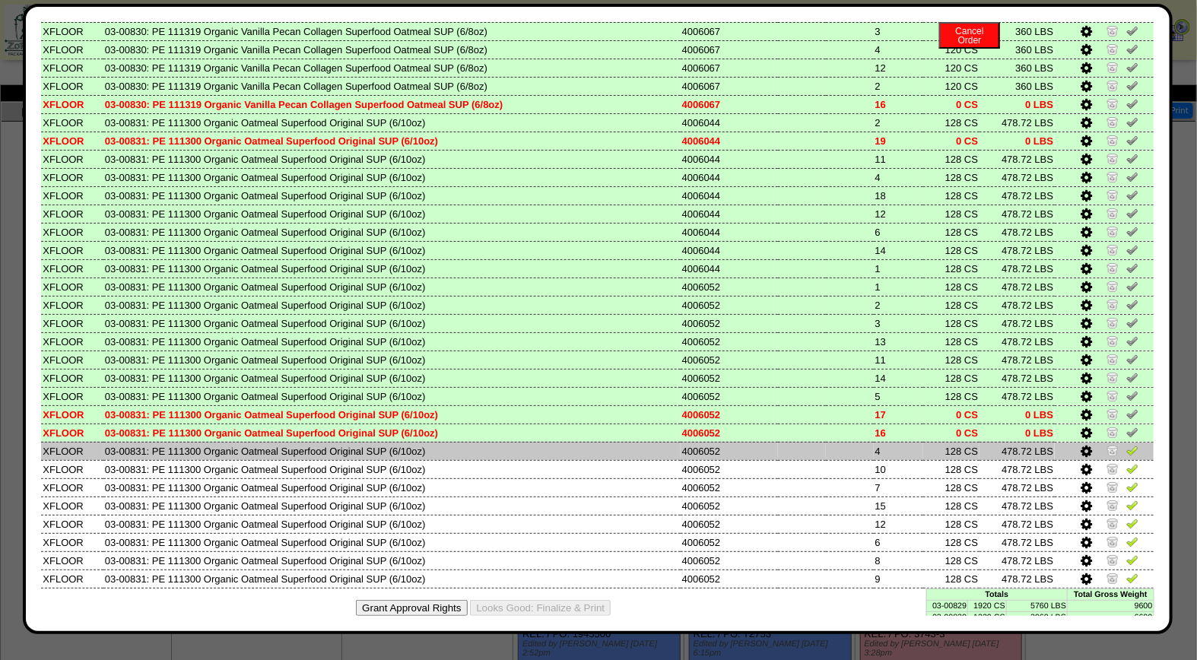
click at [1126, 444] on img at bounding box center [1132, 450] width 12 height 12
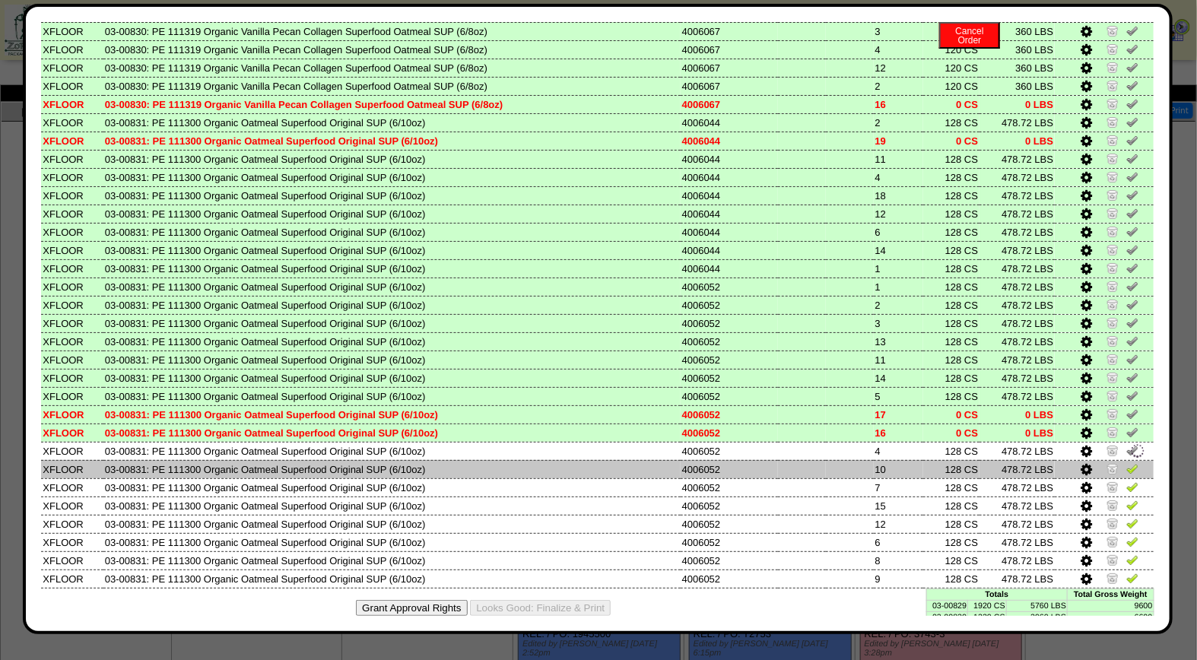
click at [1126, 462] on img at bounding box center [1132, 468] width 12 height 12
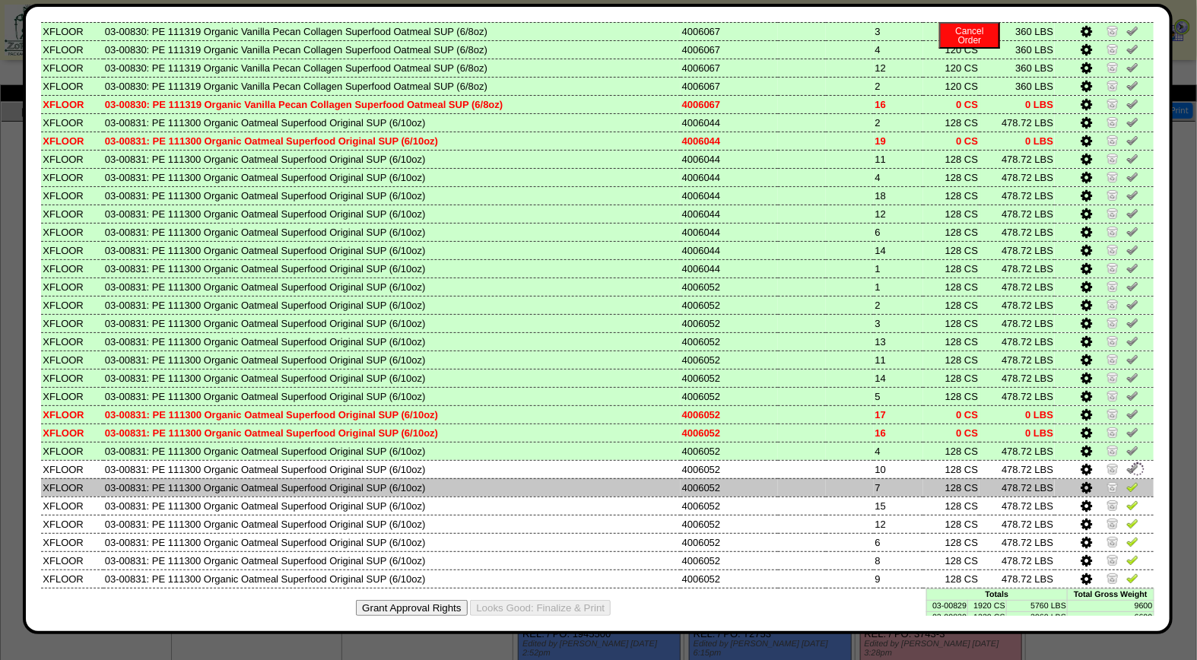
click at [1126, 481] on img at bounding box center [1132, 487] width 12 height 12
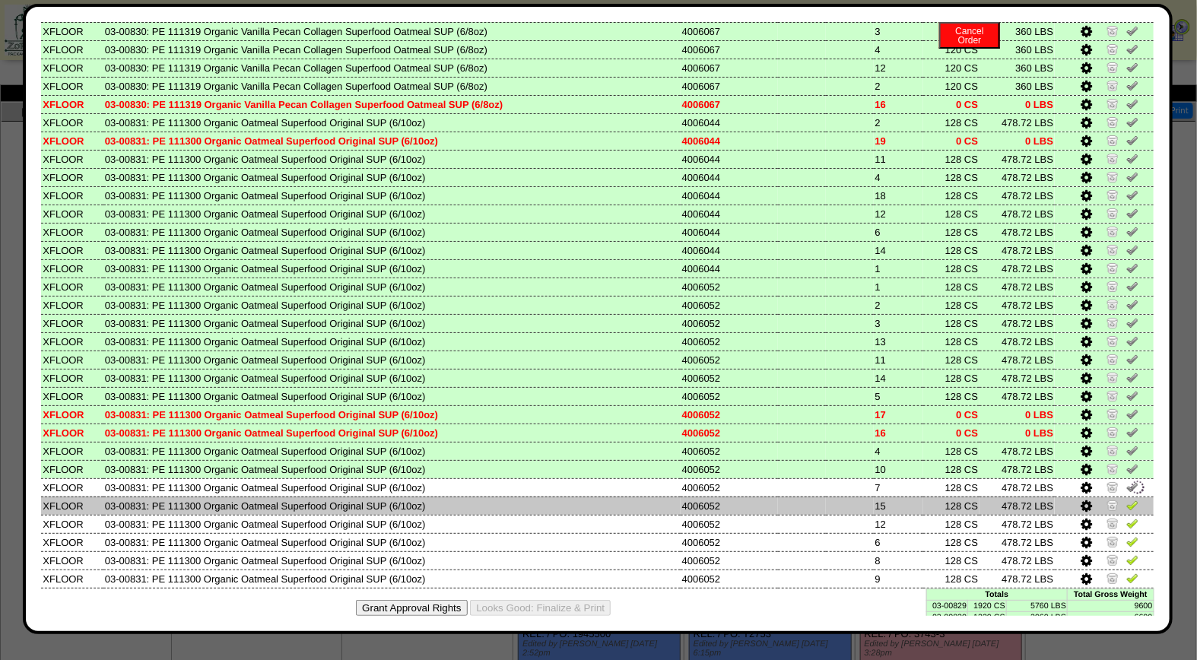
click at [1126, 499] on img at bounding box center [1132, 505] width 12 height 12
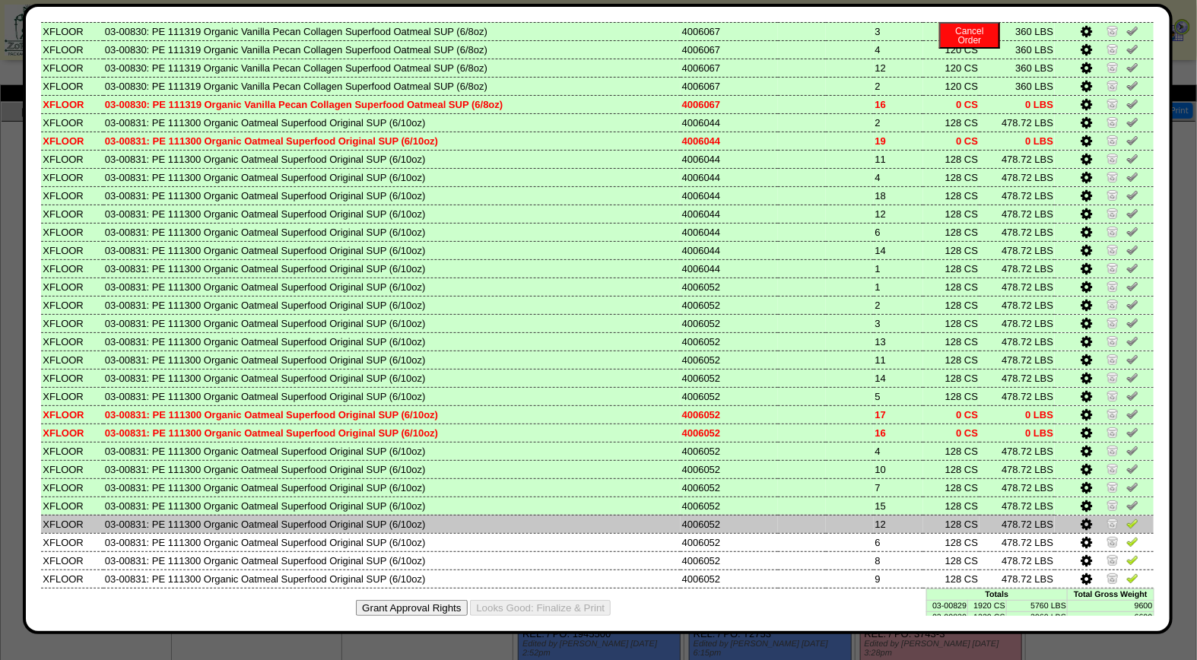
click at [1126, 517] on img at bounding box center [1132, 523] width 12 height 12
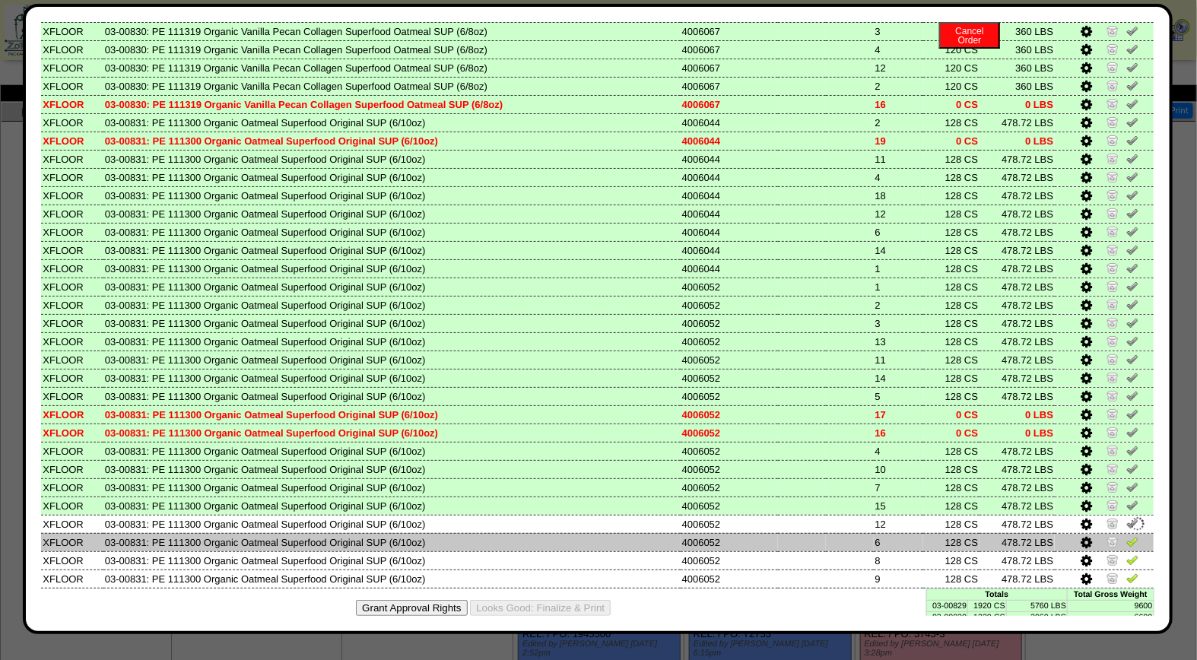
click at [1126, 535] on img at bounding box center [1132, 541] width 12 height 12
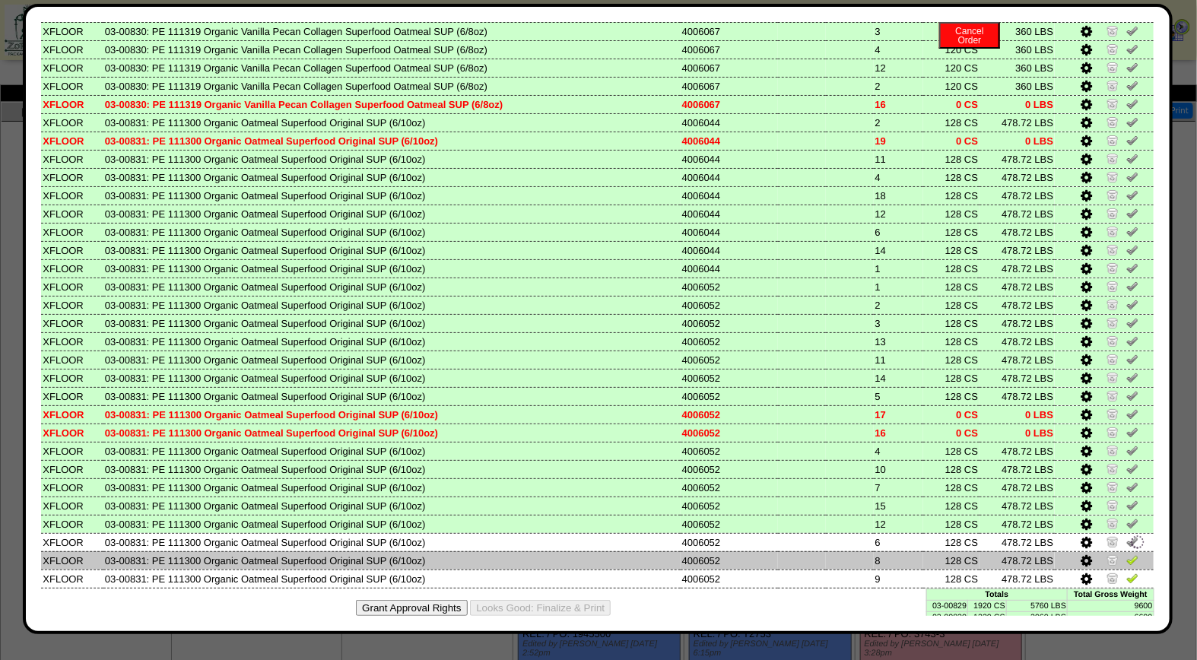
click at [1126, 554] on img at bounding box center [1132, 560] width 12 height 12
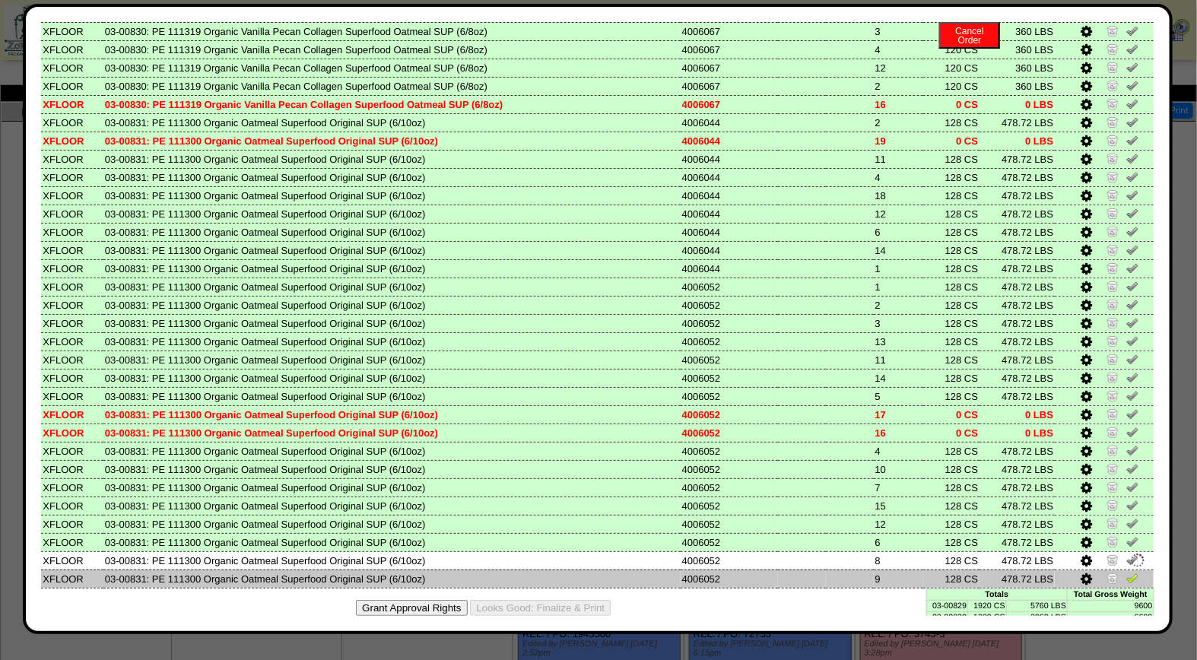
click at [1126, 572] on img at bounding box center [1132, 578] width 12 height 12
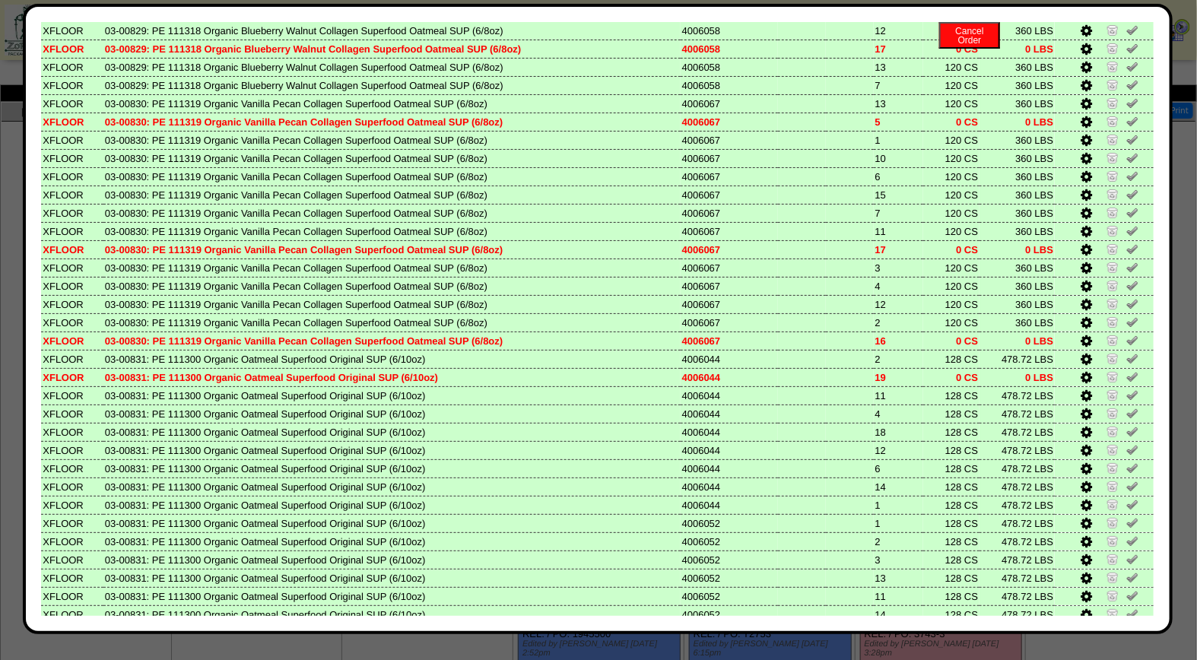
scroll to position [0, 0]
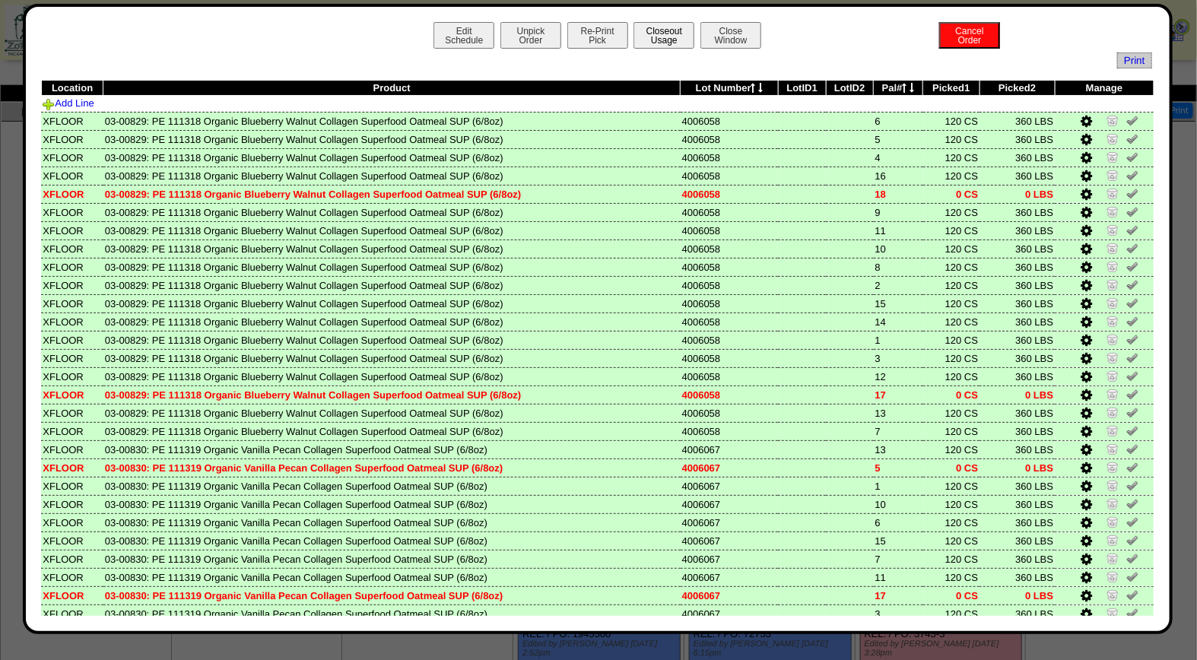
click at [659, 40] on button "Closeout Usage" at bounding box center [663, 35] width 61 height 27
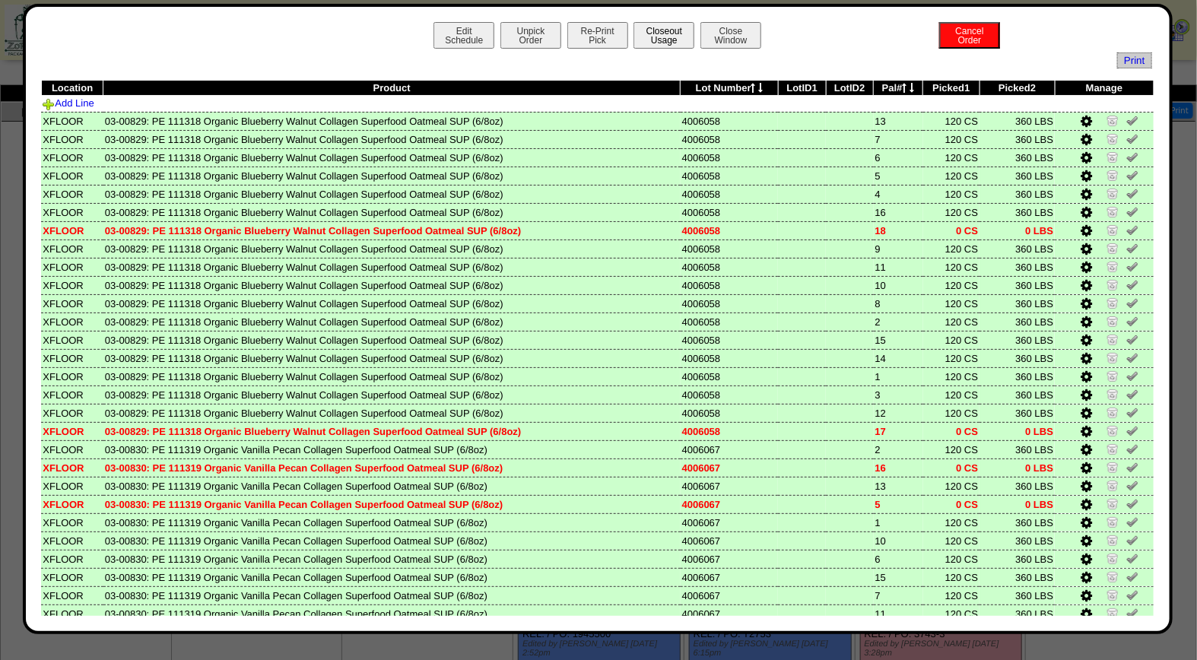
click at [656, 39] on button "Closeout Usage" at bounding box center [663, 35] width 61 height 27
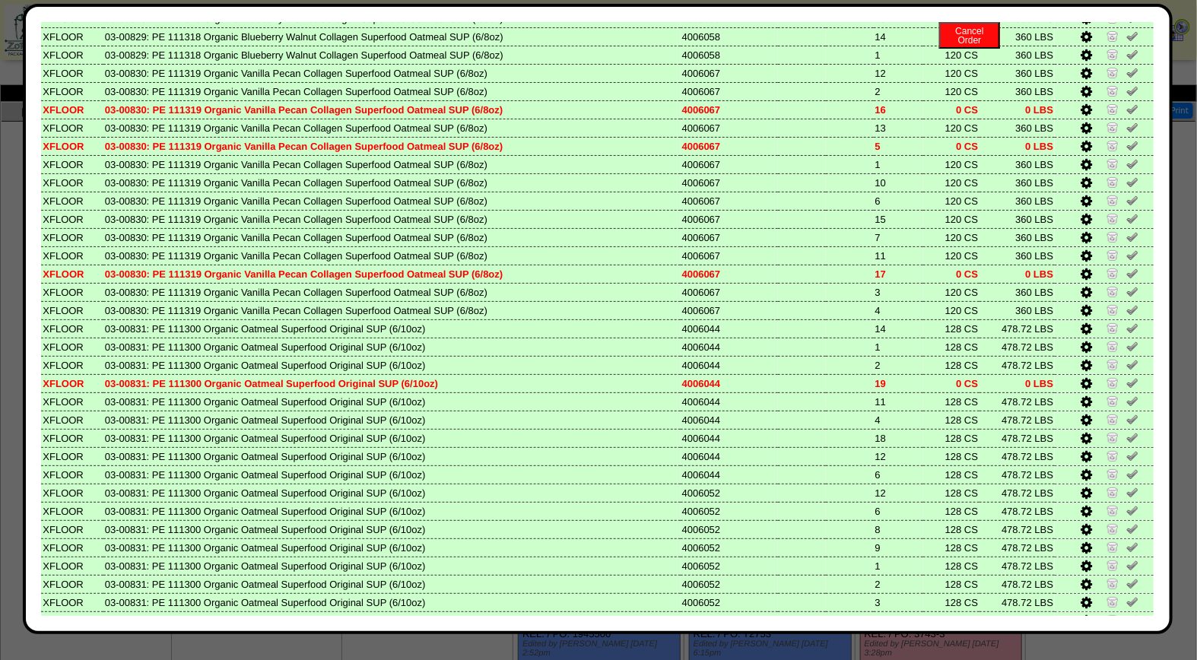
scroll to position [582, 0]
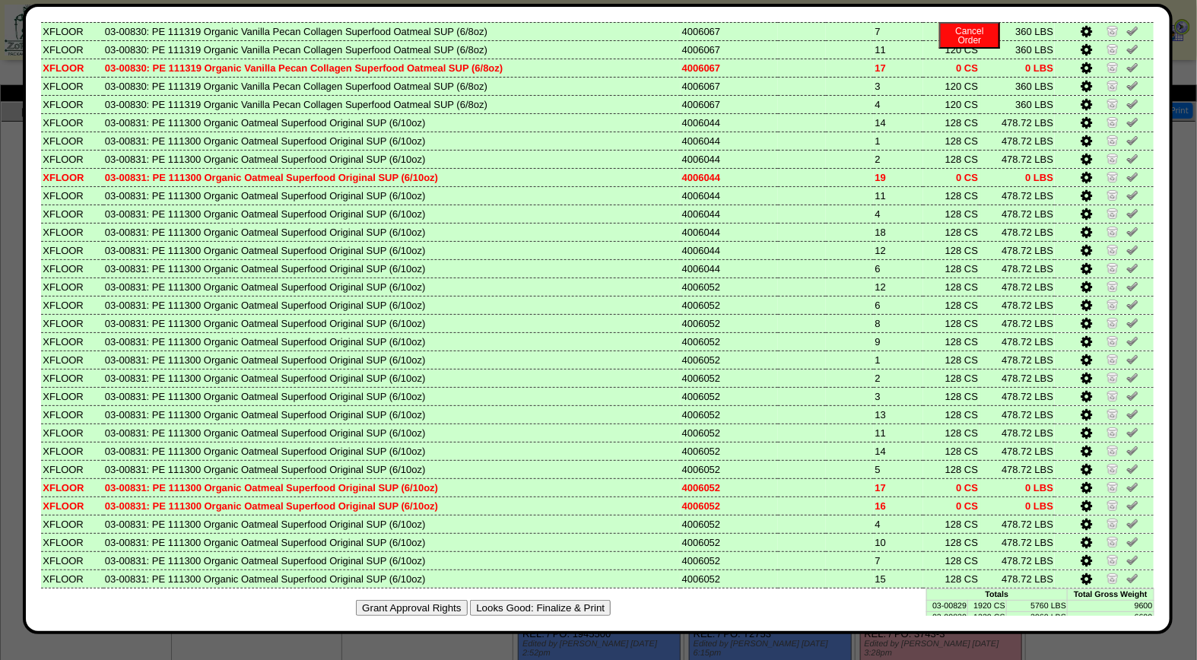
click at [569, 600] on button "Looks Good: Finalize & Print" at bounding box center [540, 608] width 141 height 16
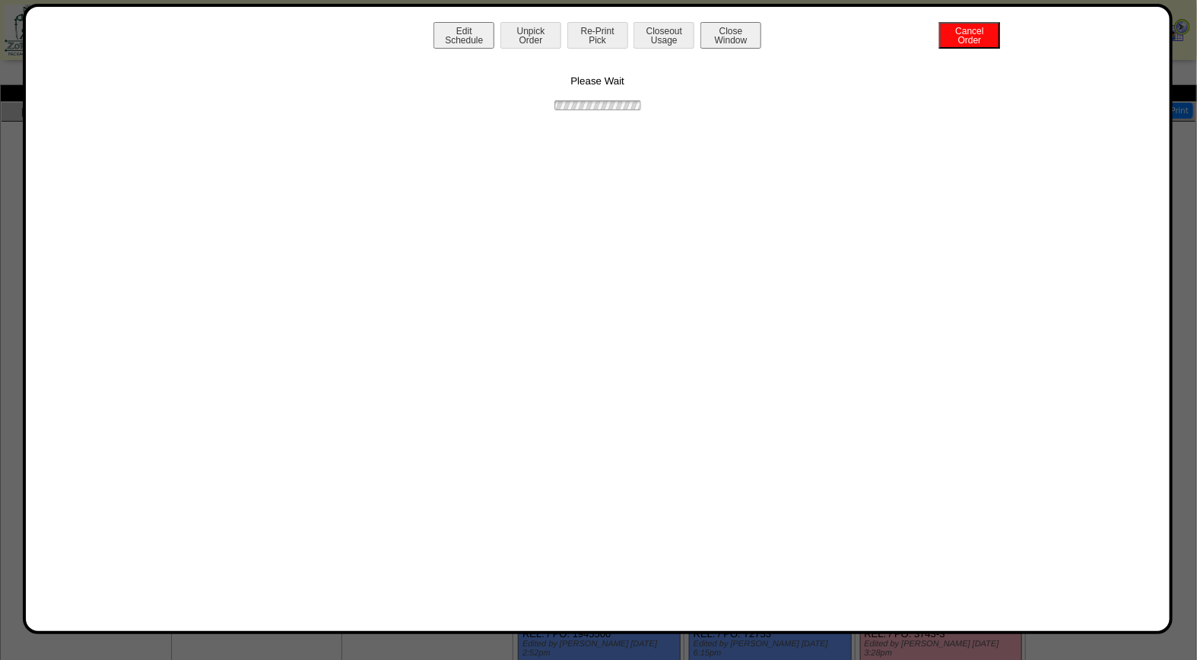
scroll to position [0, 0]
click at [588, 33] on button "Print BOL" at bounding box center [597, 35] width 61 height 27
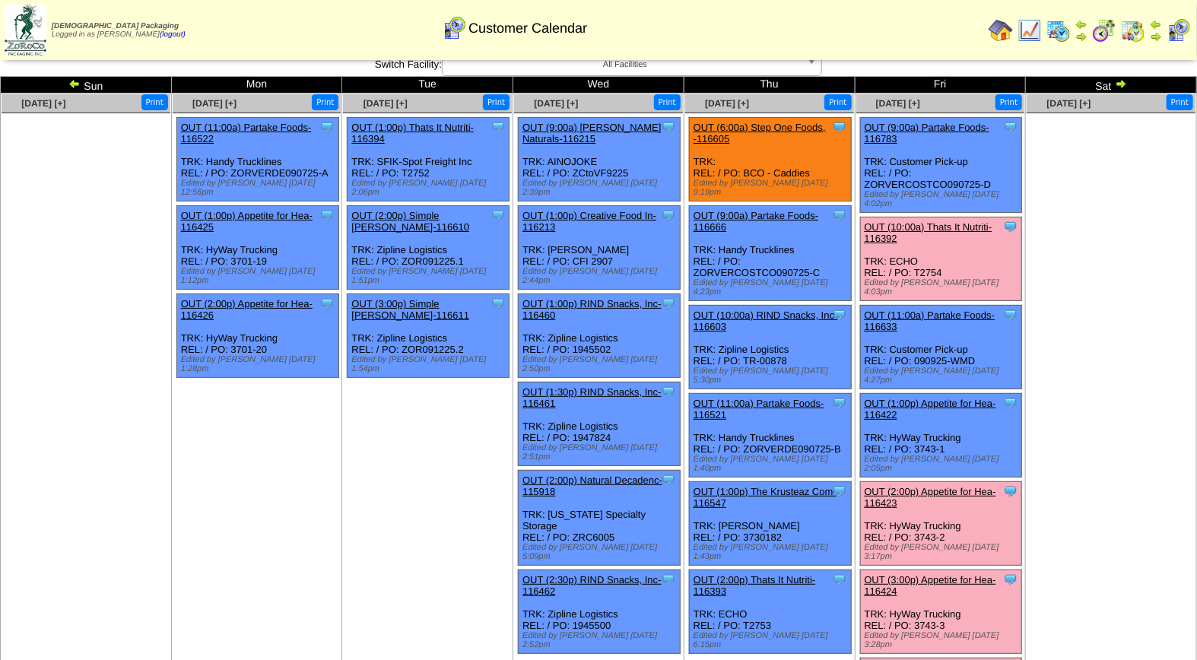
scroll to position [2, 0]
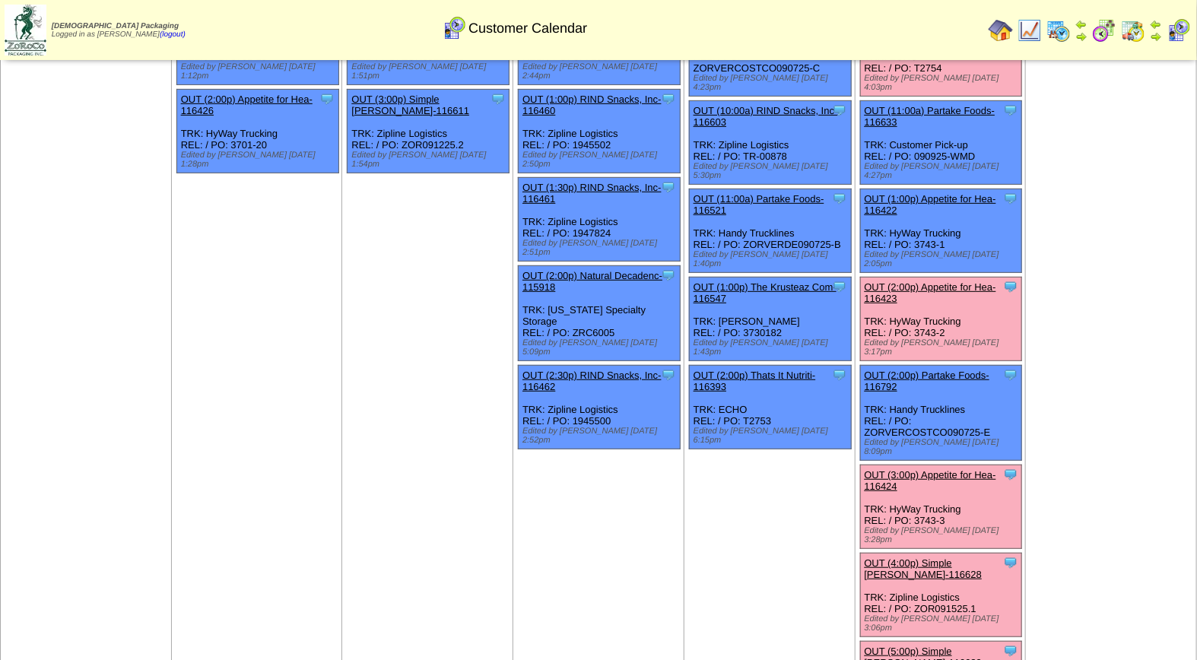
scroll to position [246, 0]
